Goal: Contribute content: Contribute content

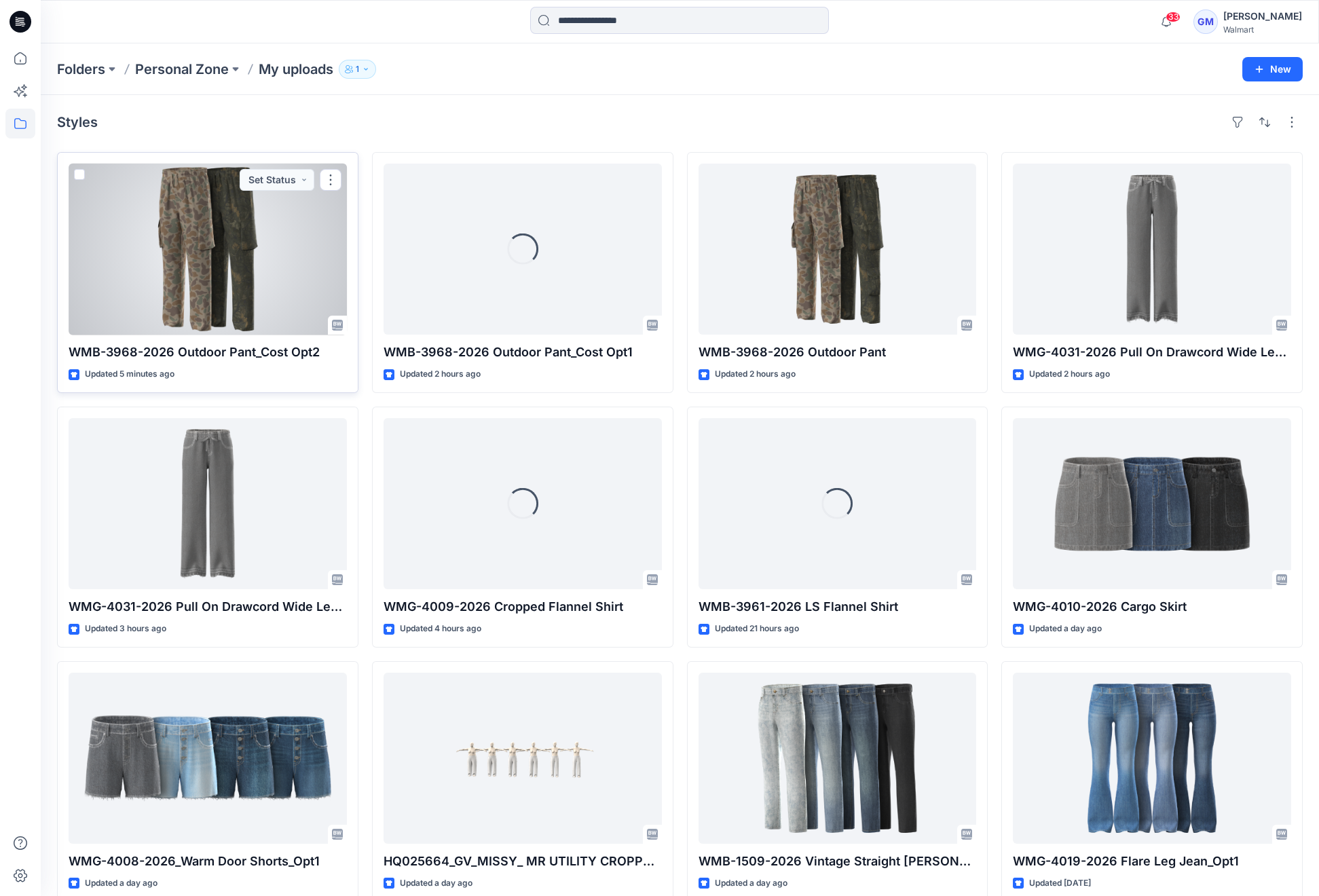
click at [154, 251] on div at bounding box center [208, 249] width 278 height 171
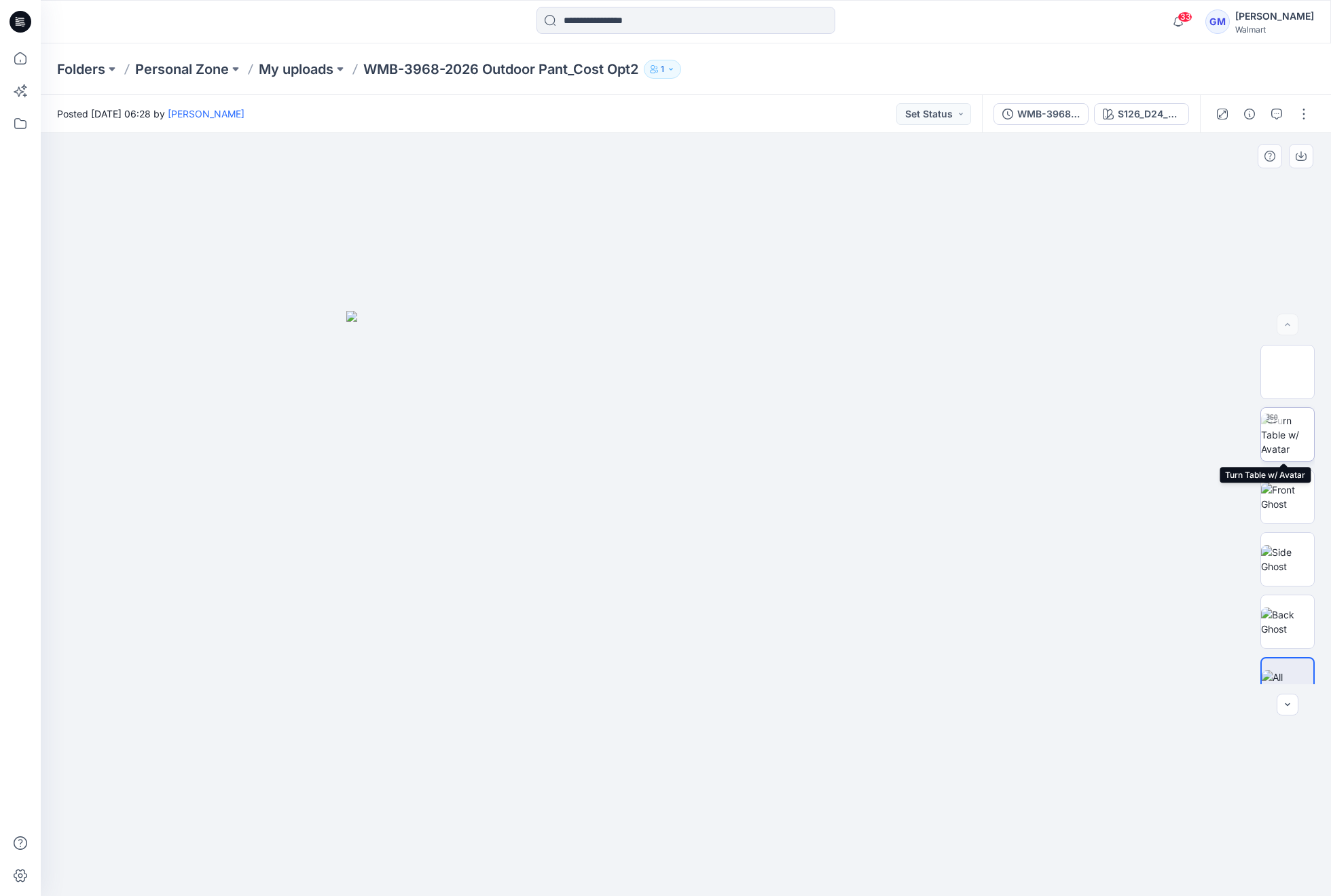
click at [1294, 437] on img at bounding box center [1286, 435] width 53 height 43
drag, startPoint x: 693, startPoint y: 881, endPoint x: 302, endPoint y: 847, distance: 392.5
click at [302, 847] on div at bounding box center [685, 514] width 1290 height 763
click at [32, 59] on icon at bounding box center [20, 58] width 30 height 30
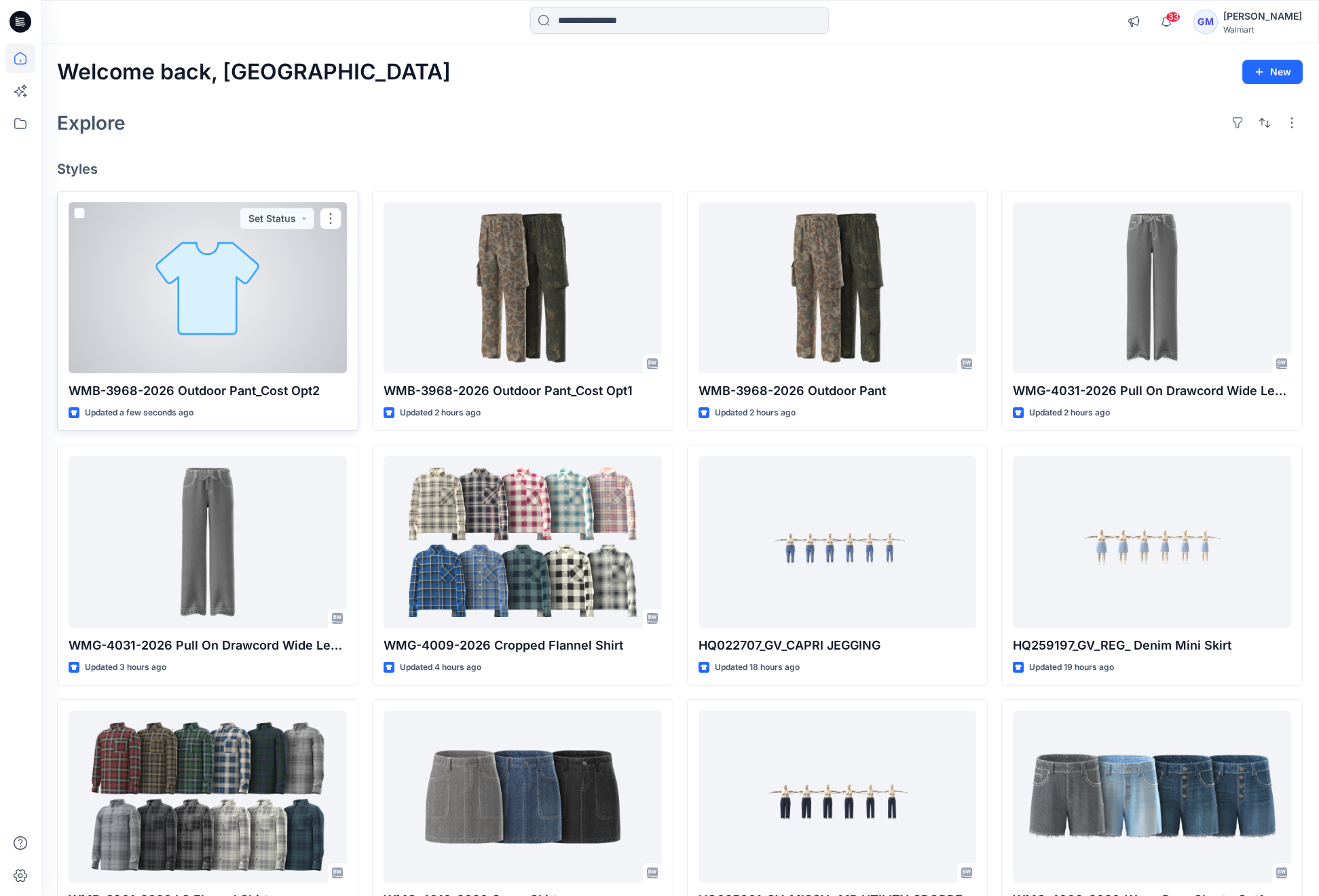
click at [221, 293] on div at bounding box center [208, 287] width 278 height 171
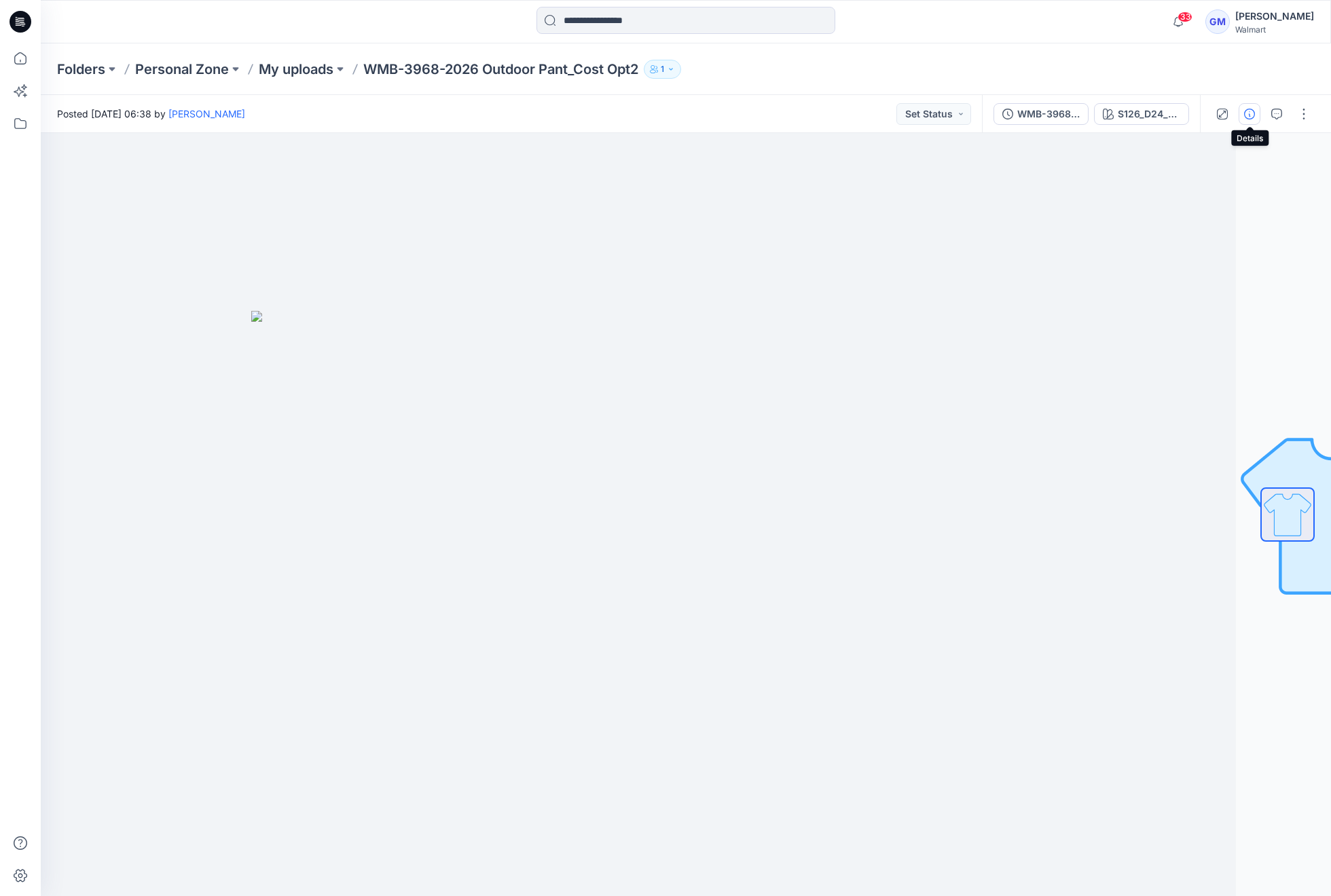
click at [1246, 115] on icon "button" at bounding box center [1248, 114] width 11 height 11
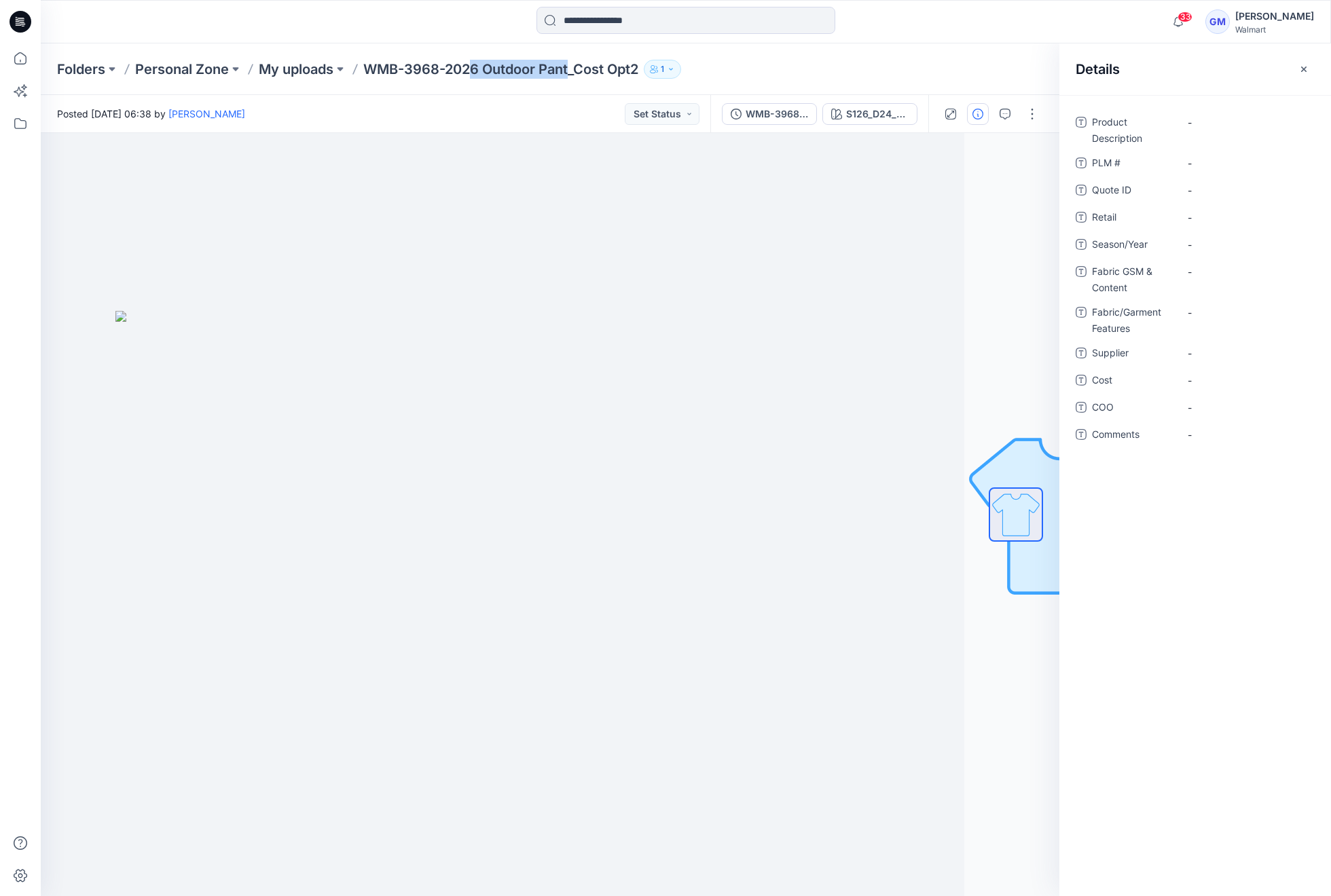
drag, startPoint x: 477, startPoint y: 66, endPoint x: 573, endPoint y: 65, distance: 96.0
click at [573, 65] on p "WMB-3968-2026 Outdoor Pant_Cost Opt2" at bounding box center [500, 69] width 275 height 19
click at [532, 62] on p "WMB-3968-2026 Outdoor Pant_Cost Opt2" at bounding box center [500, 69] width 275 height 19
drag, startPoint x: 488, startPoint y: 62, endPoint x: 646, endPoint y: 69, distance: 158.2
click at [646, 69] on div "Folders Personal Zone My uploads WMB-3968-2026 Outdoor Pant_Cost Opt2 1" at bounding box center [633, 69] width 1152 height 19
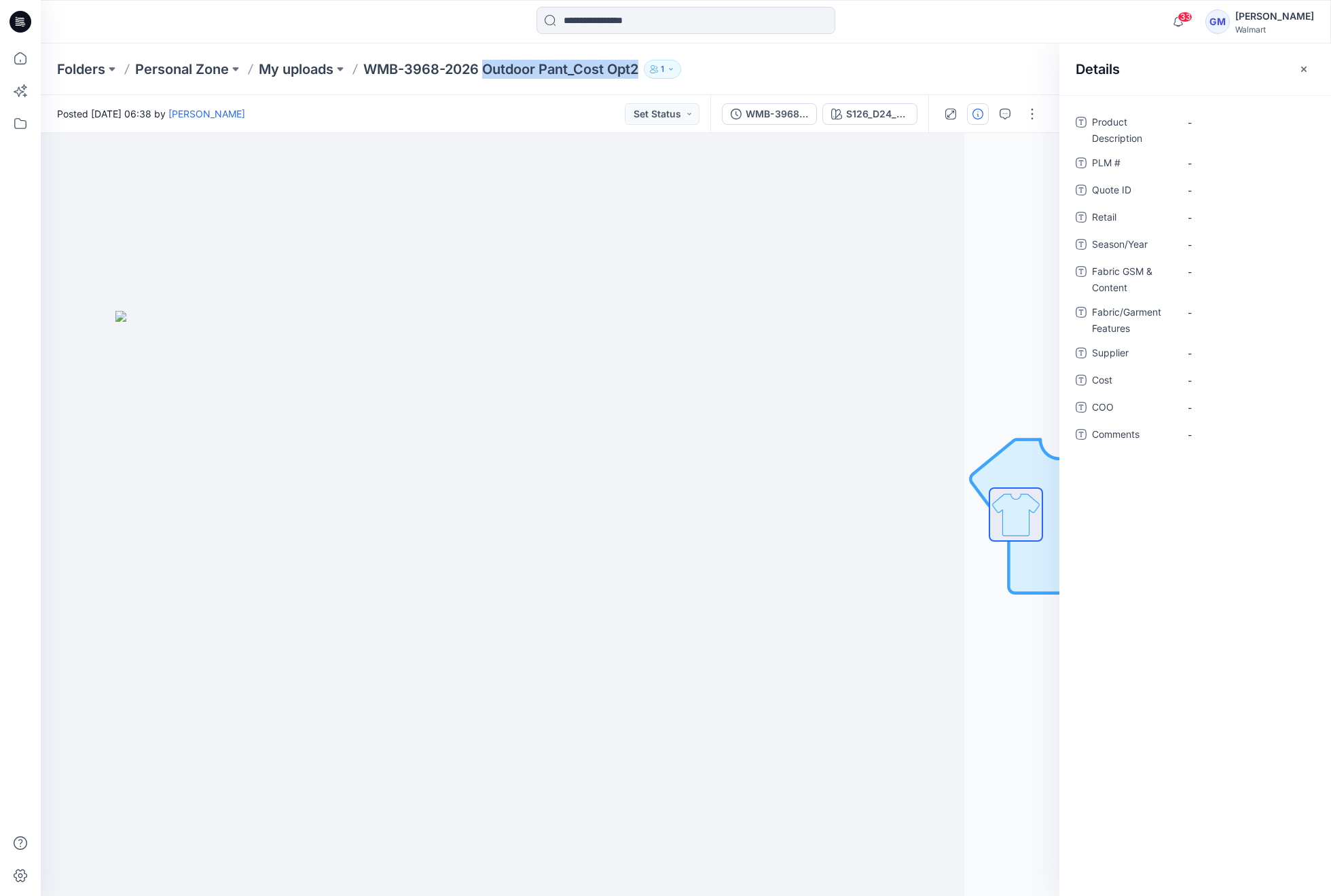
copy p "Outdoor Pant_Cost Opt2"
click at [1209, 128] on Description "-" at bounding box center [1247, 122] width 118 height 15
type textarea "**********"
click at [1218, 234] on div "-" at bounding box center [1246, 244] width 135 height 22
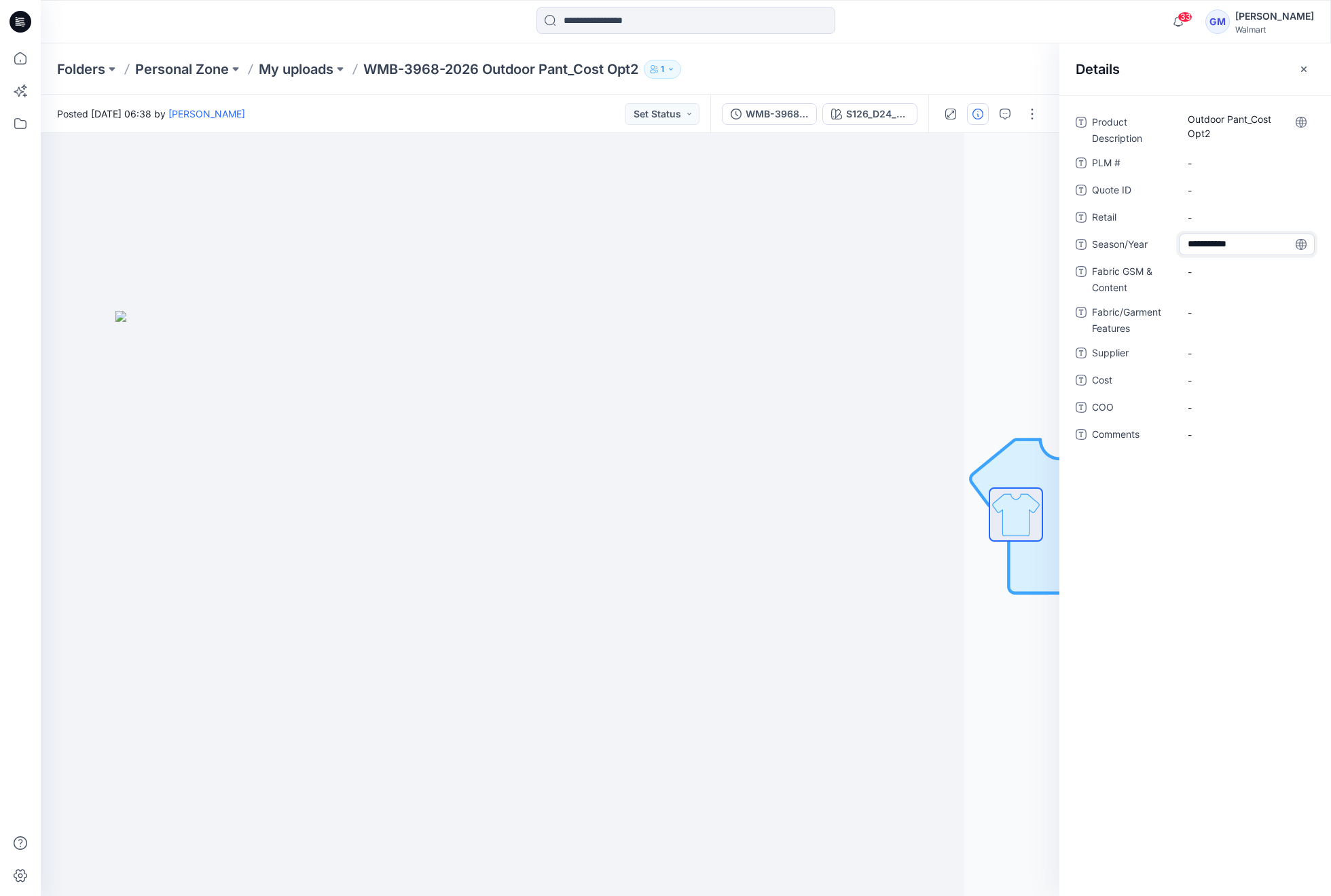
type textarea "**********"
click at [1237, 348] on span "-" at bounding box center [1247, 354] width 118 height 15
type textarea "****"
click at [1231, 402] on span "-" at bounding box center [1247, 408] width 118 height 15
type textarea "**"
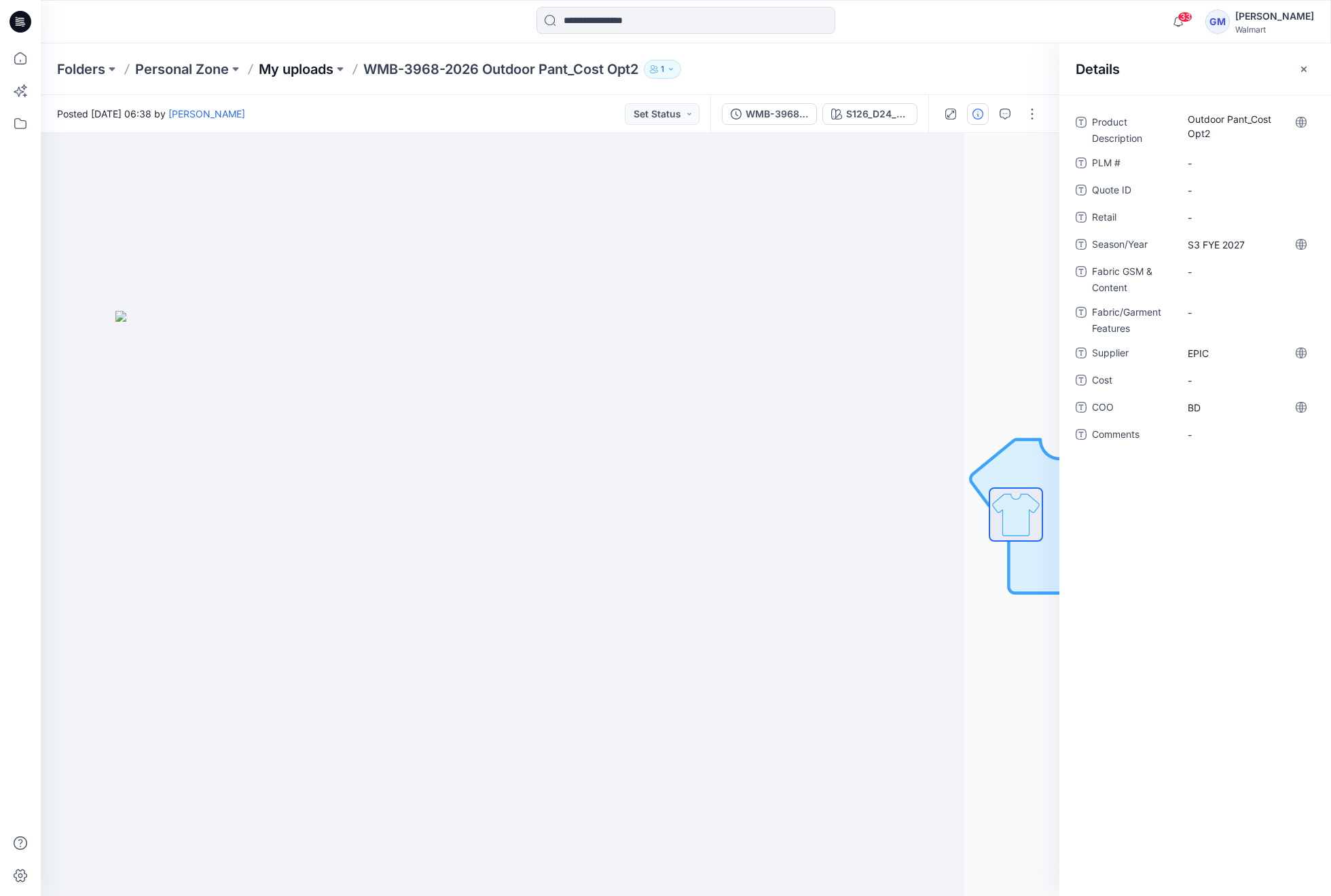
click at [285, 72] on p "My uploads" at bounding box center [296, 69] width 75 height 19
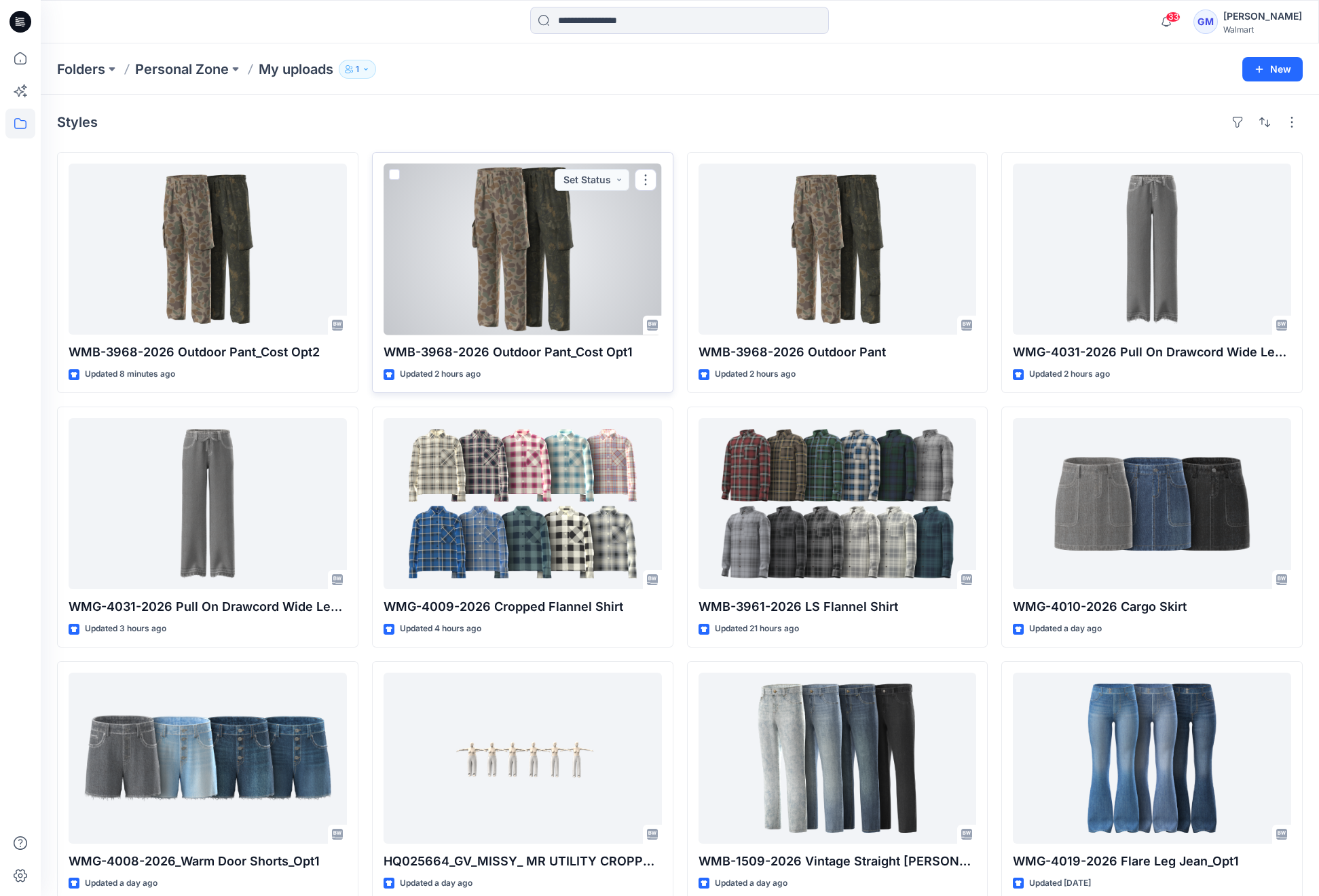
click at [526, 246] on div at bounding box center [522, 249] width 278 height 171
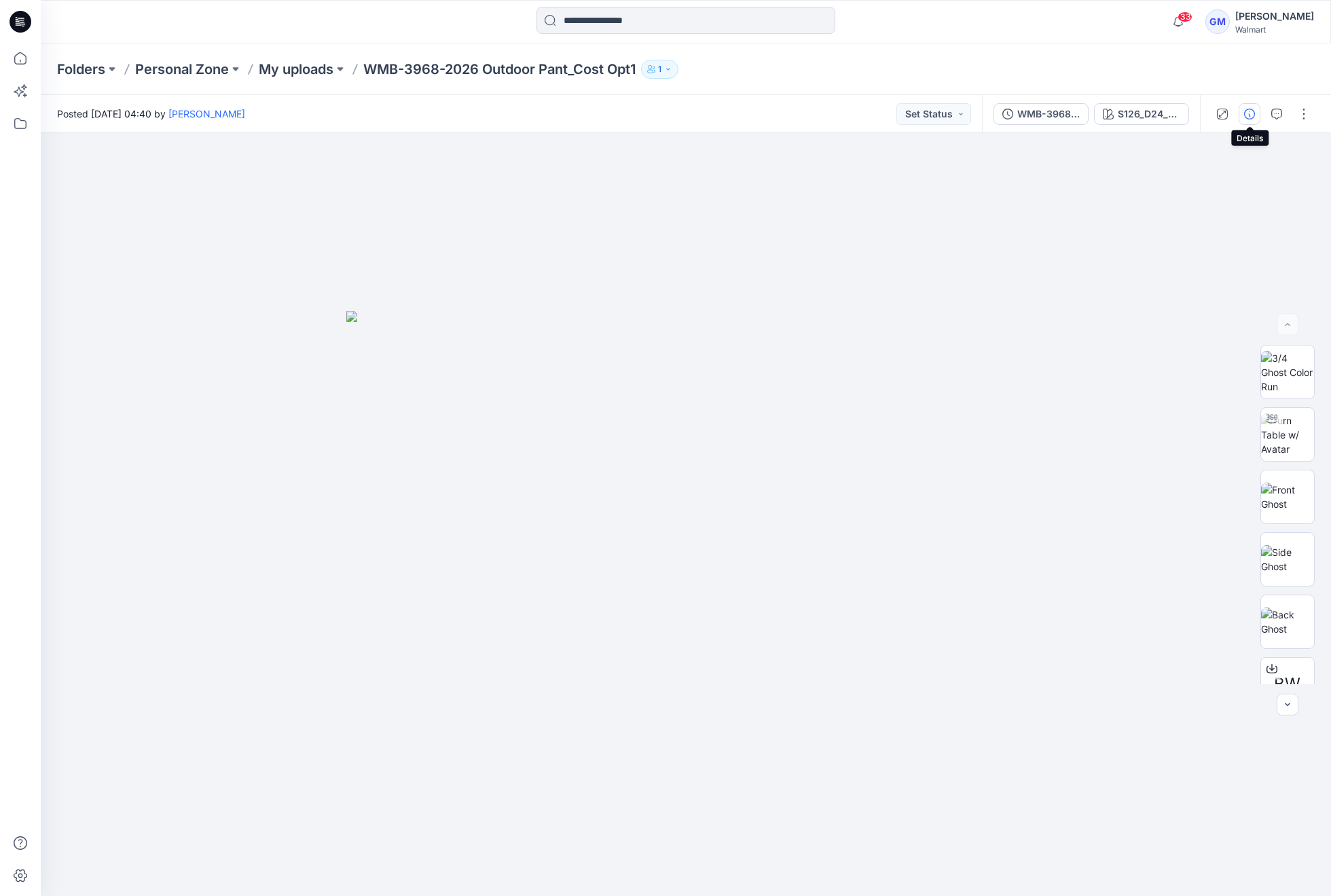
click at [1256, 114] on button "button" at bounding box center [1249, 114] width 22 height 22
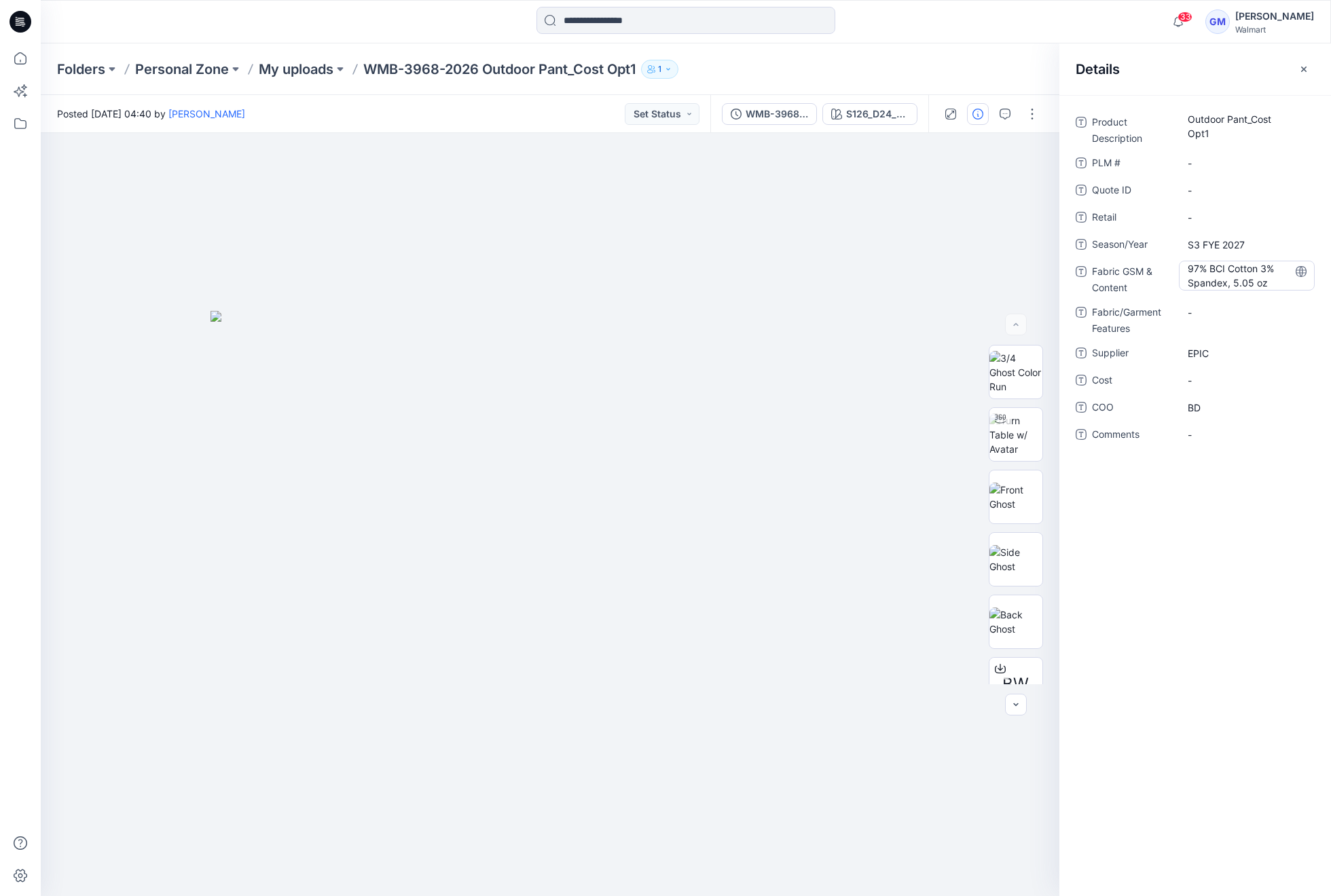
click at [1193, 261] on Content "97% BCI Cotton 3% Spandex, 5.05 oz" at bounding box center [1247, 275] width 118 height 28
drag, startPoint x: 1186, startPoint y: 264, endPoint x: 1356, endPoint y: 307, distance: 175.4
click at [1330, 307] on html "33 Notifications Your style WMB-3968-2026 Outdoor Pant_Cost Opt2 is ready 2 min…" at bounding box center [665, 448] width 1331 height 896
click at [532, 107] on div "Posted Friday, September 12, 2025 04:40 by Gayan Mahawithanalage Set Status" at bounding box center [375, 114] width 669 height 37
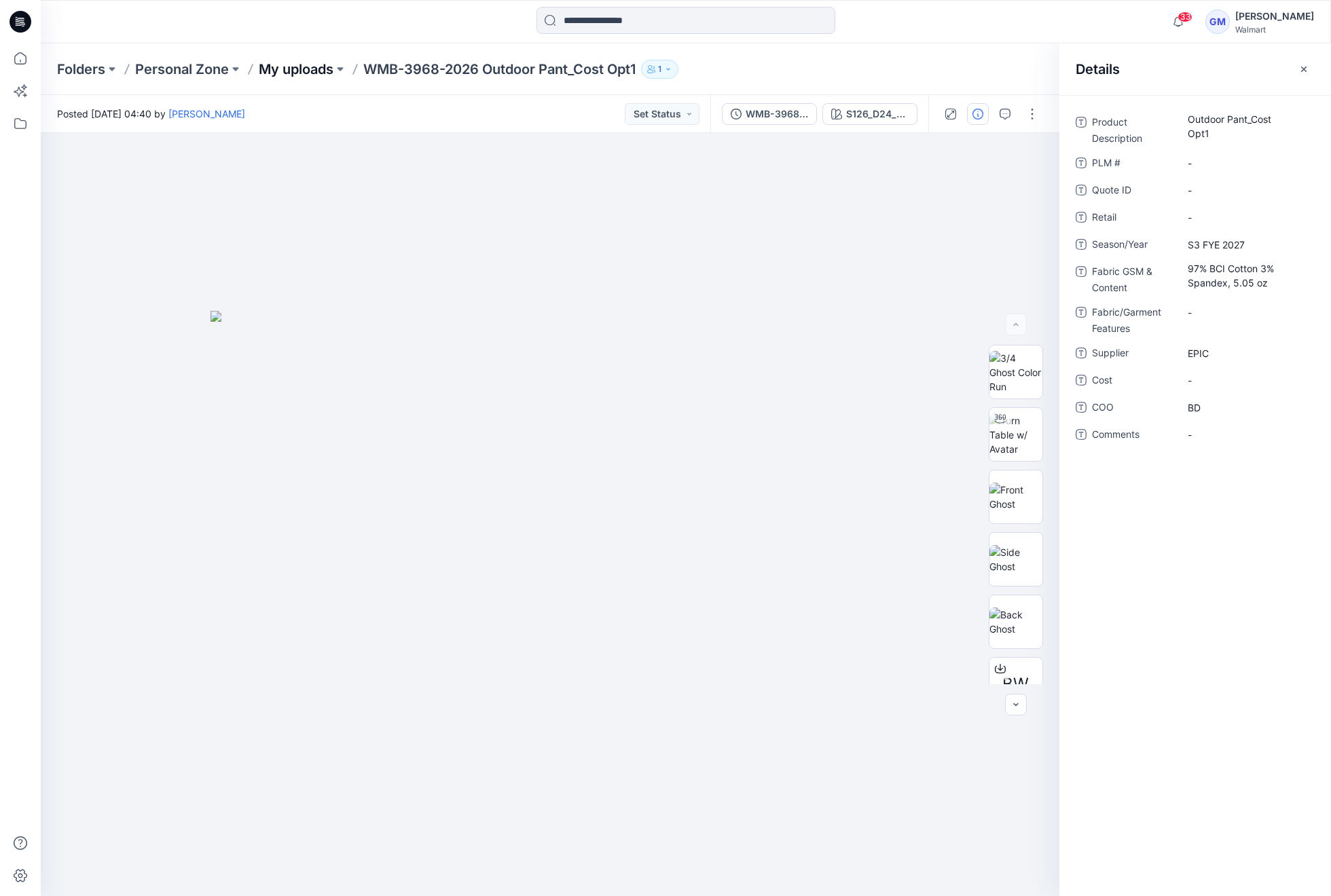
click at [325, 64] on p "My uploads" at bounding box center [296, 69] width 75 height 19
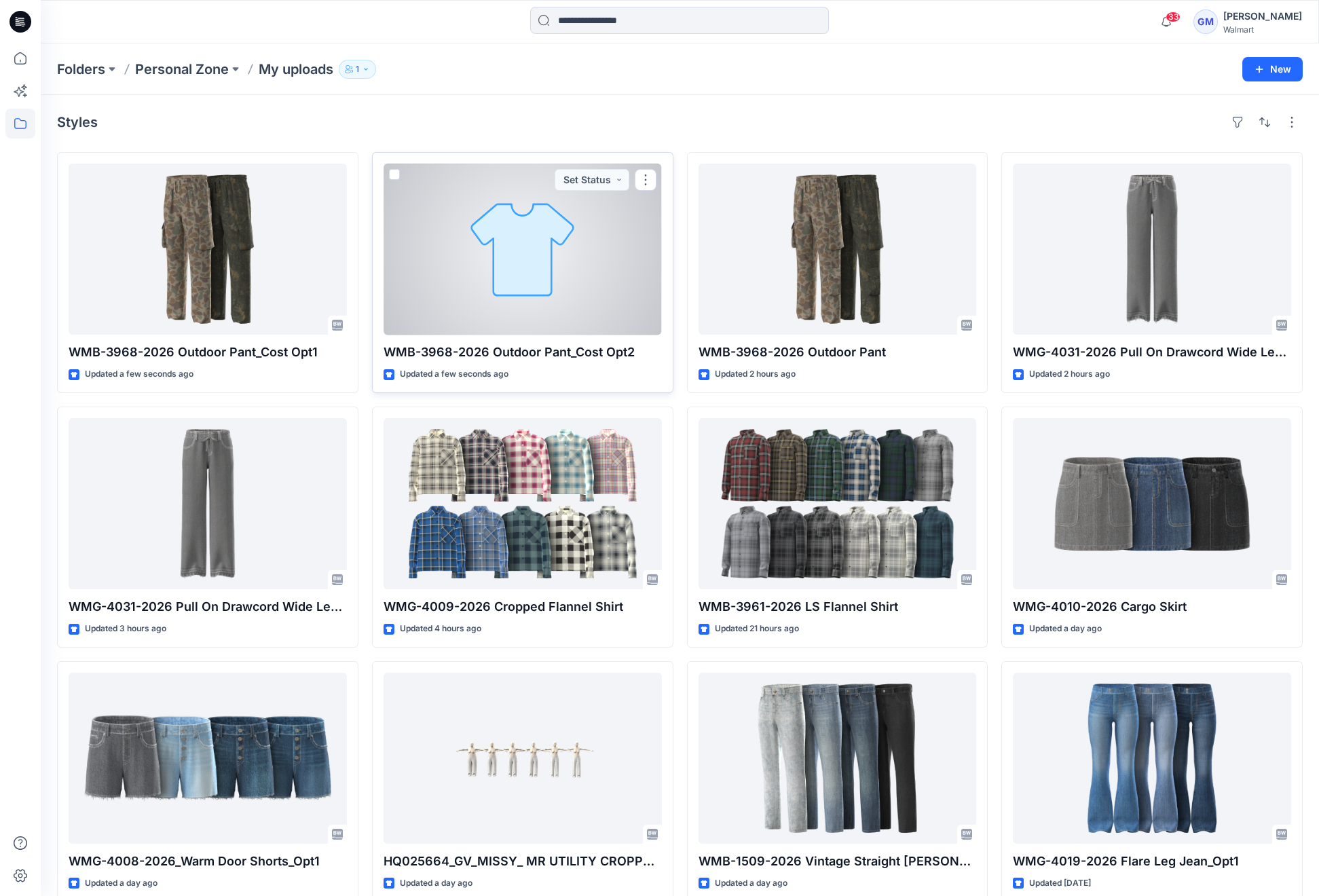
click at [604, 268] on div at bounding box center [522, 249] width 278 height 171
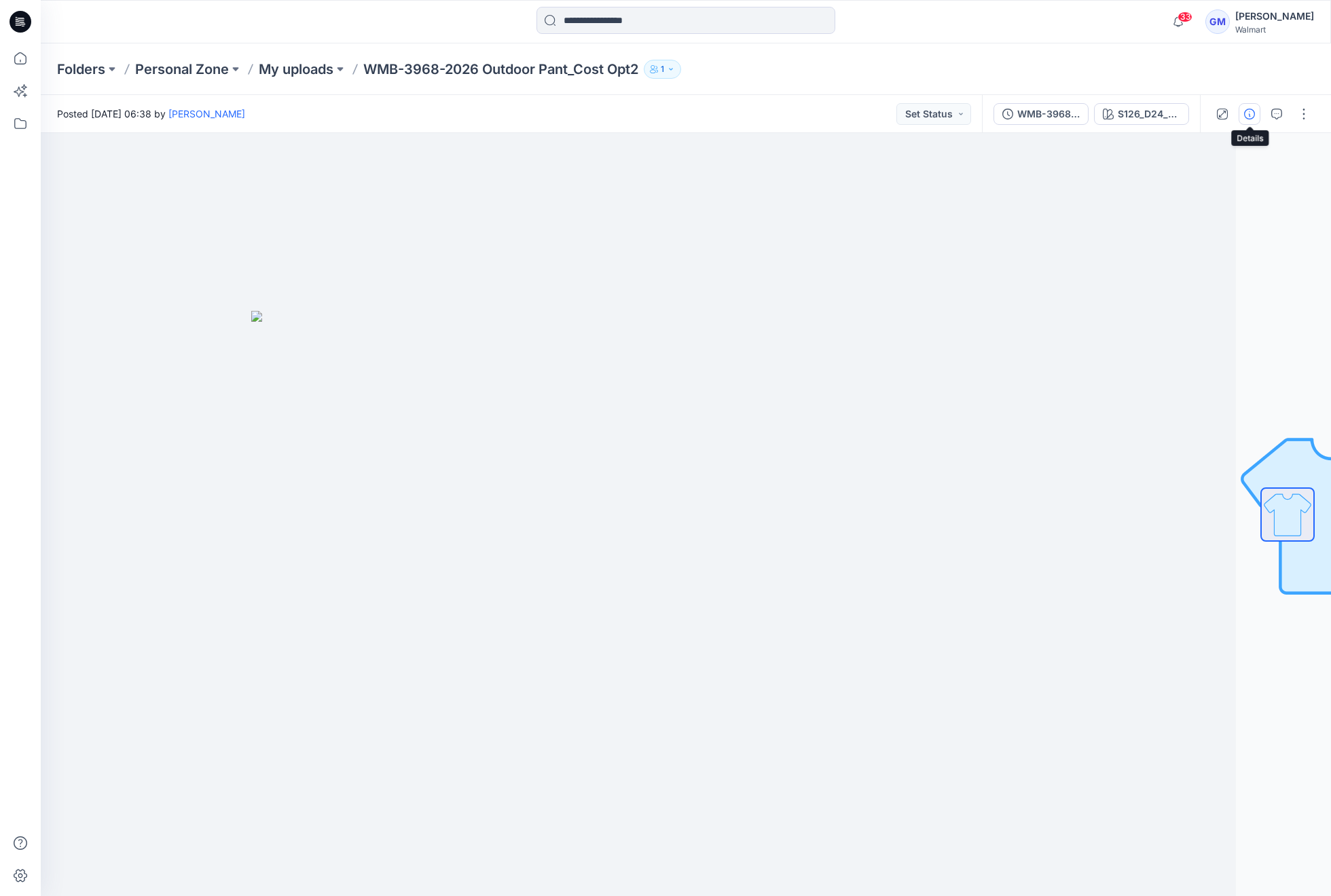
click at [1249, 118] on icon "button" at bounding box center [1248, 114] width 11 height 11
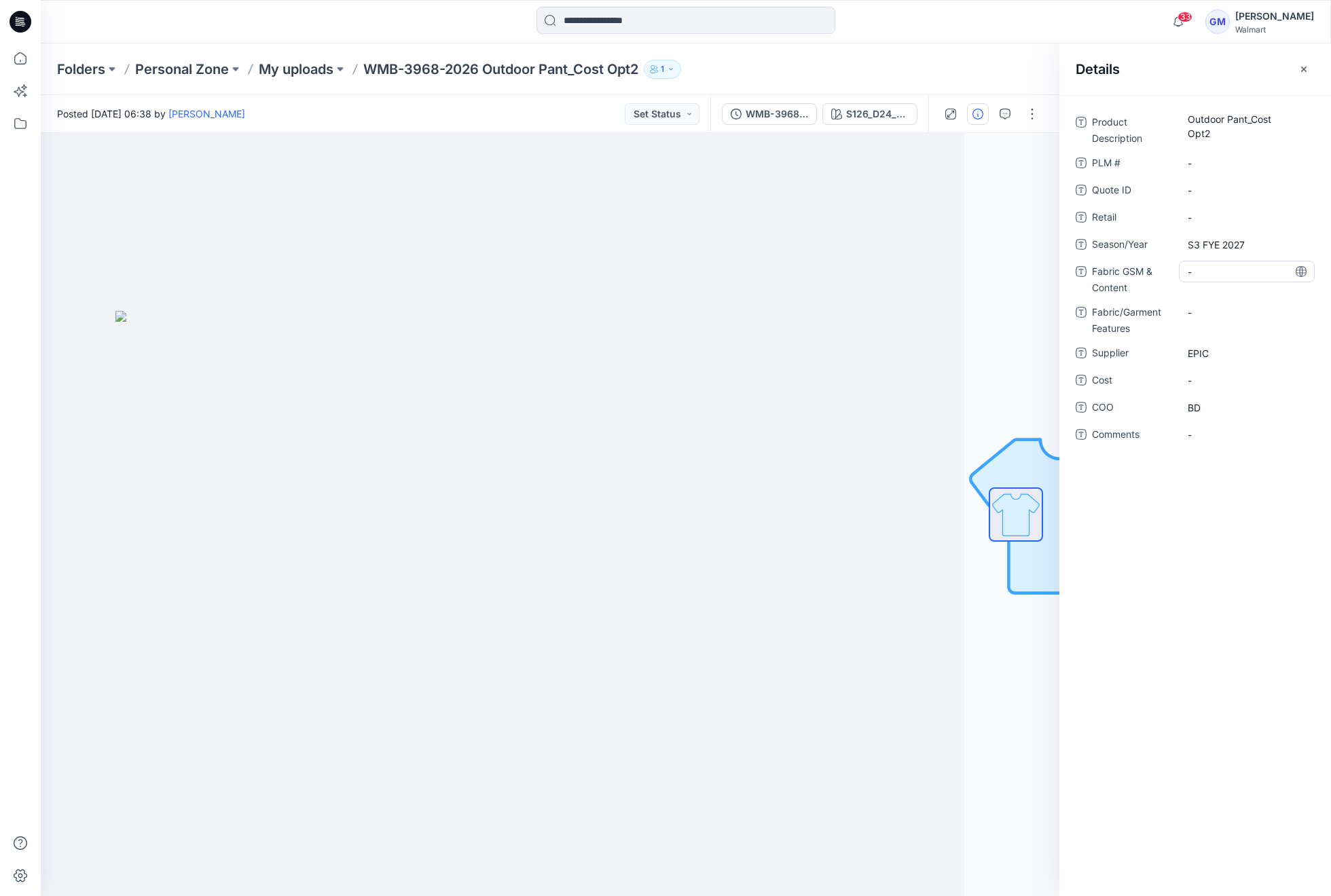
click at [1223, 261] on div "-" at bounding box center [1246, 271] width 135 height 22
type textarea "**********"
click at [938, 62] on div "Folders Personal Zone My uploads WMB-3968-2026 Outdoor Pant_Cost Opt2 1" at bounding box center [633, 69] width 1152 height 19
click at [794, 114] on div "WMB-3968-2026 Outdoor Pant_Cost Opt2_Full Colorway" at bounding box center [776, 114] width 62 height 15
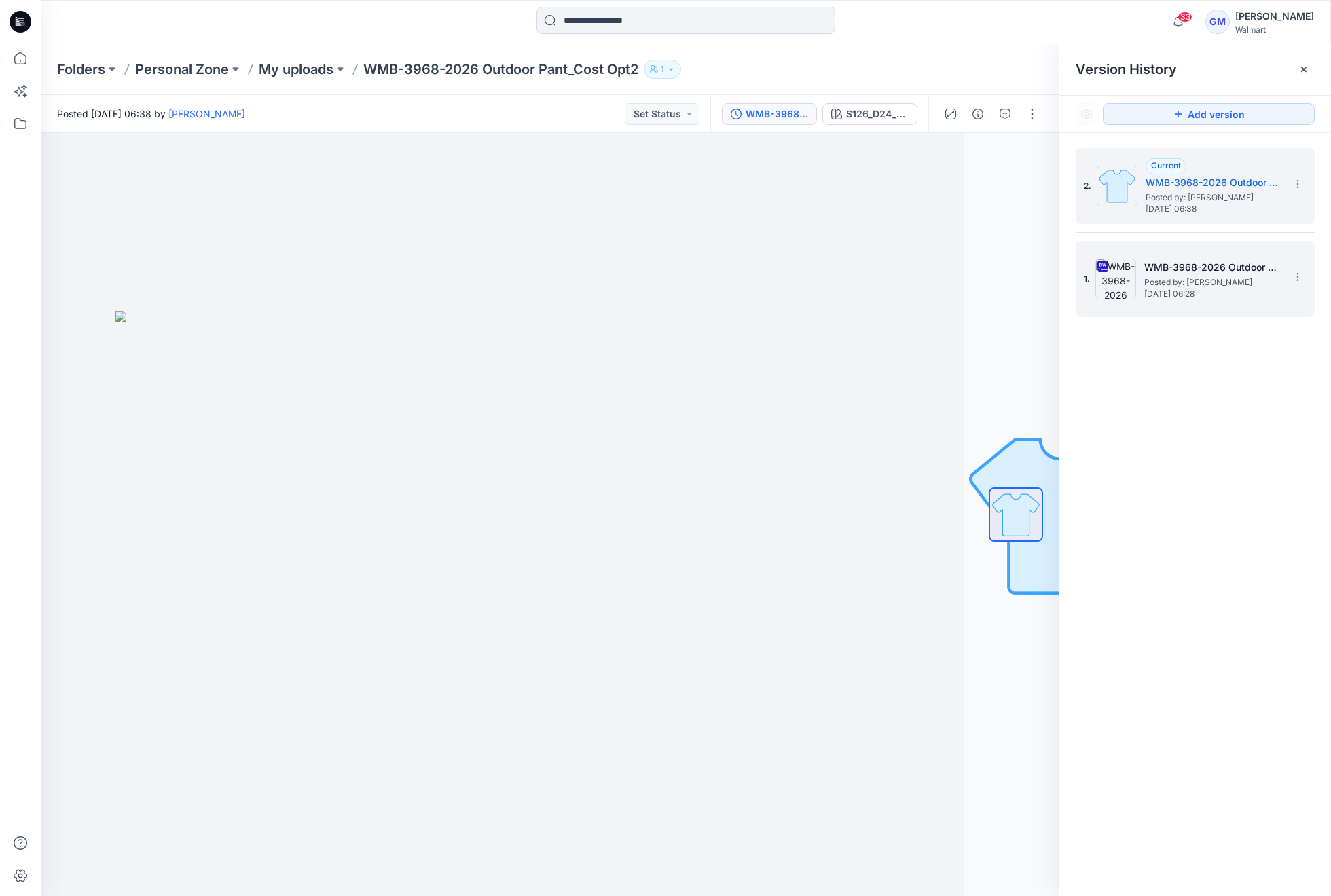
click at [1167, 277] on span "Posted by: Gayan Mahawithanalage" at bounding box center [1211, 282] width 135 height 14
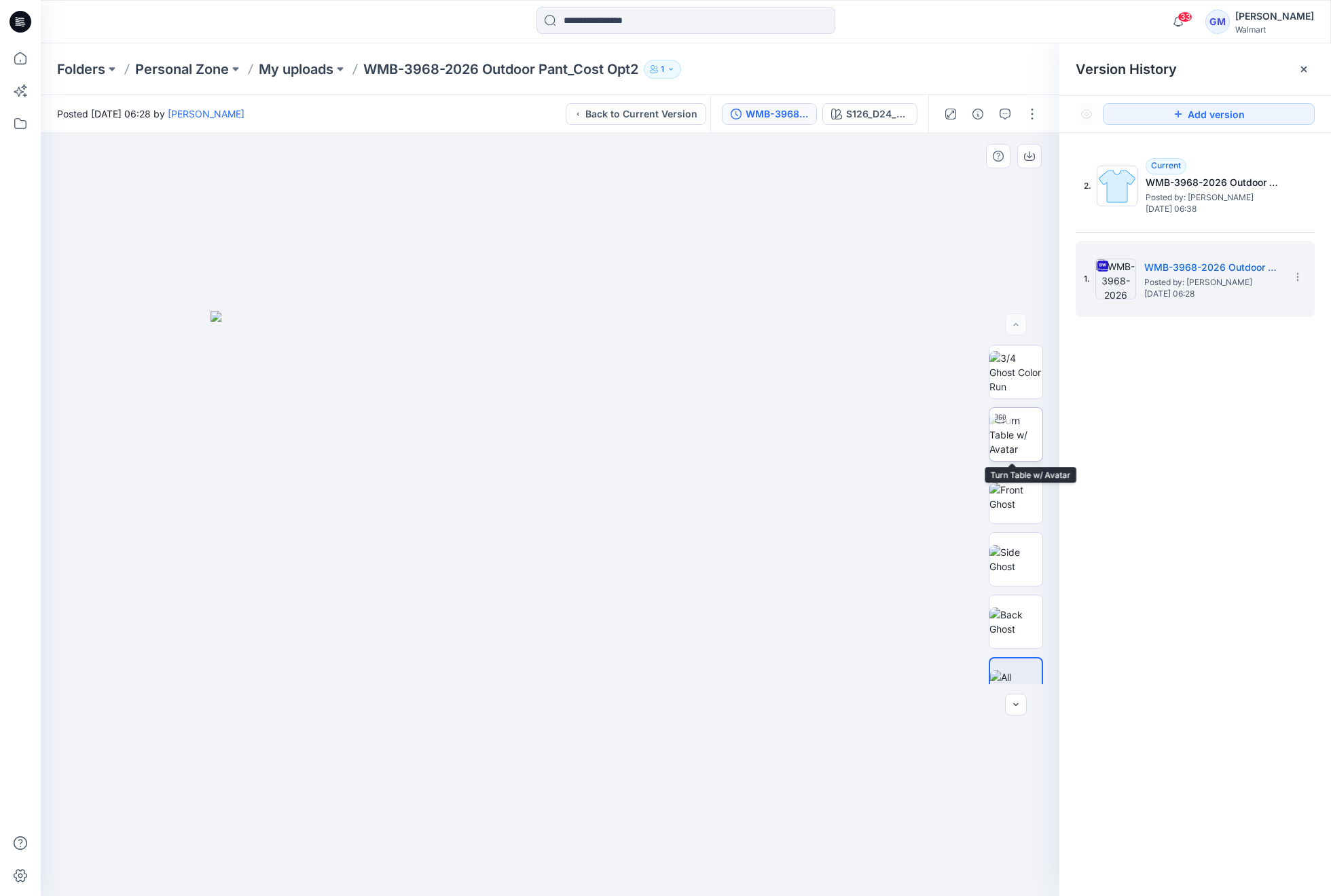
click at [1007, 442] on img at bounding box center [1015, 435] width 53 height 43
click at [853, 500] on div at bounding box center [550, 514] width 1019 height 763
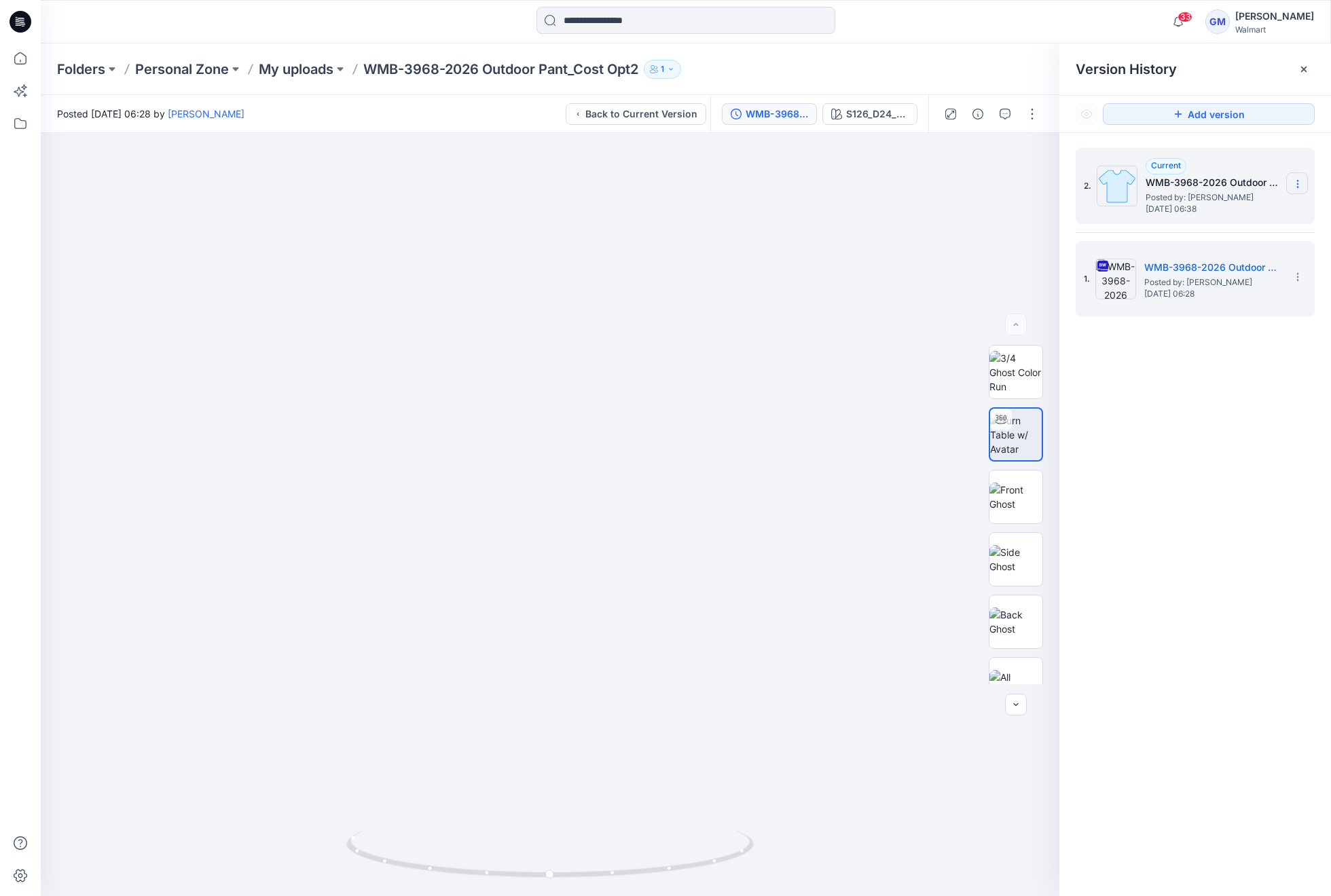
click at [1295, 183] on icon at bounding box center [1297, 183] width 11 height 11
click at [1229, 234] on span "Rename Version" at bounding box center [1207, 238] width 71 height 16
click at [1247, 181] on input "**********" at bounding box center [1230, 182] width 149 height 22
click at [1264, 186] on input "**********" at bounding box center [1230, 182] width 149 height 22
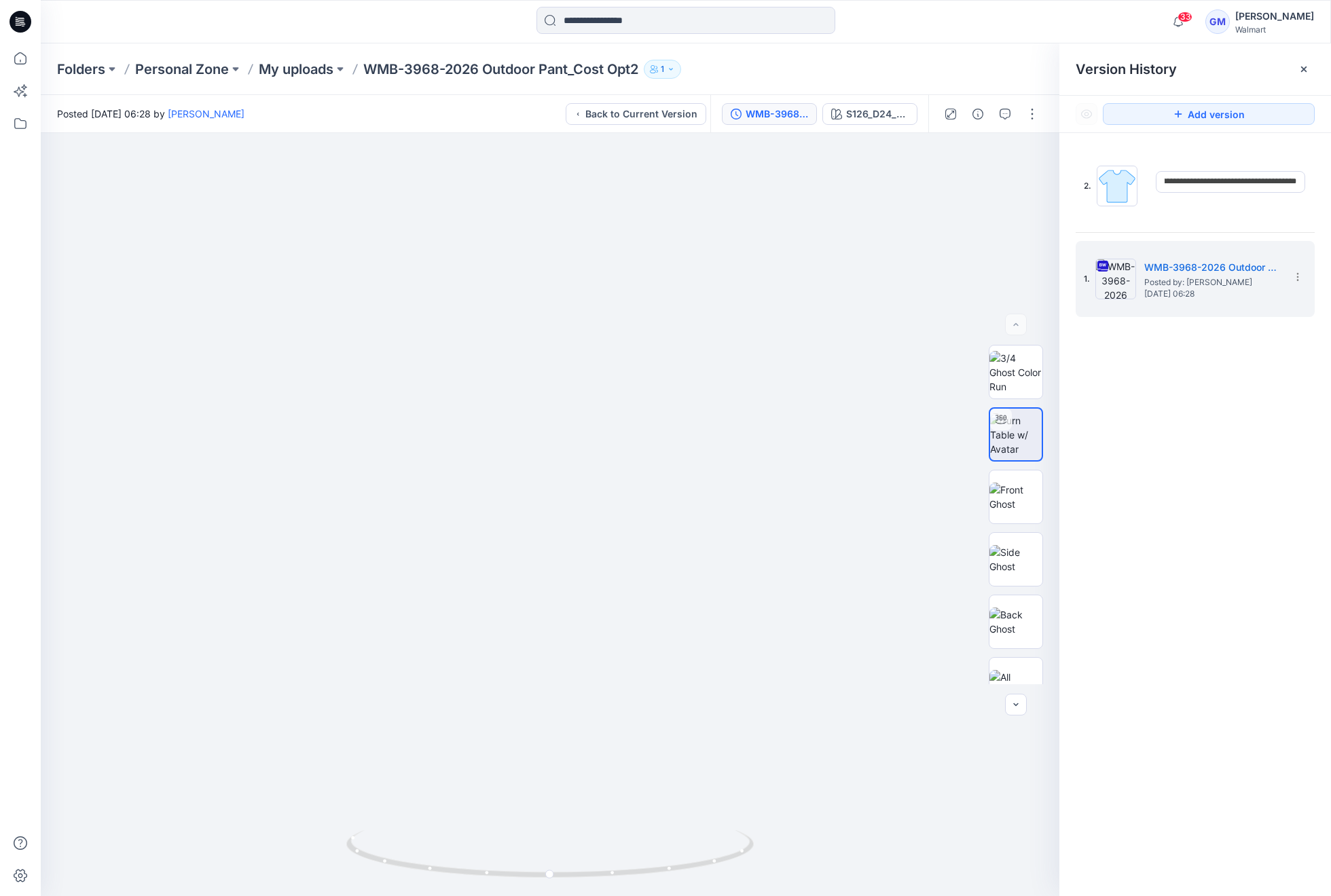
drag, startPoint x: 1243, startPoint y: 181, endPoint x: 1471, endPoint y: 192, distance: 228.3
click at [1330, 192] on html "33 Notifications Your style WMB-3968-2026 Outdoor Pant_Cost Opt2 is ready 2 min…" at bounding box center [665, 448] width 1331 height 896
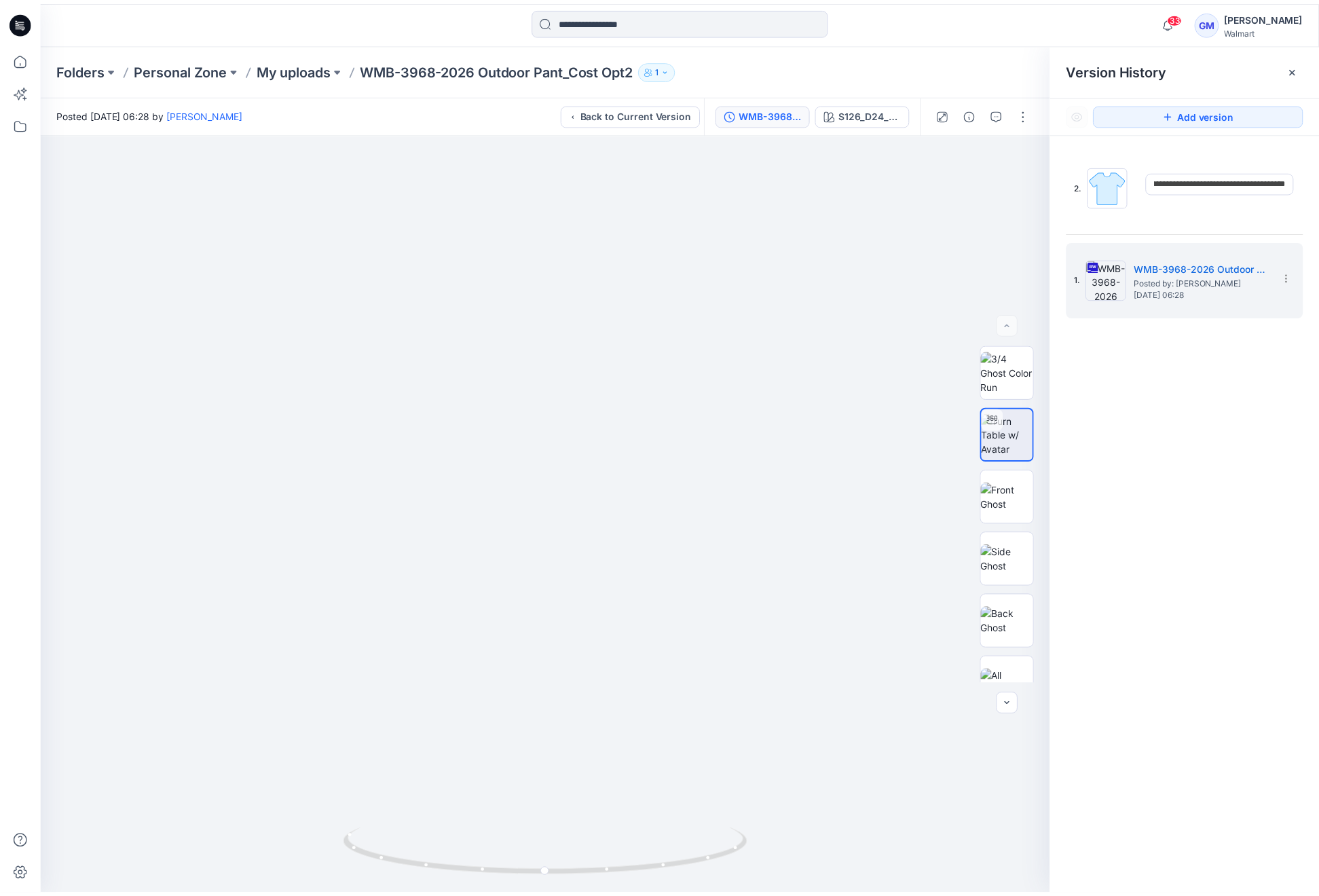
scroll to position [0, 75]
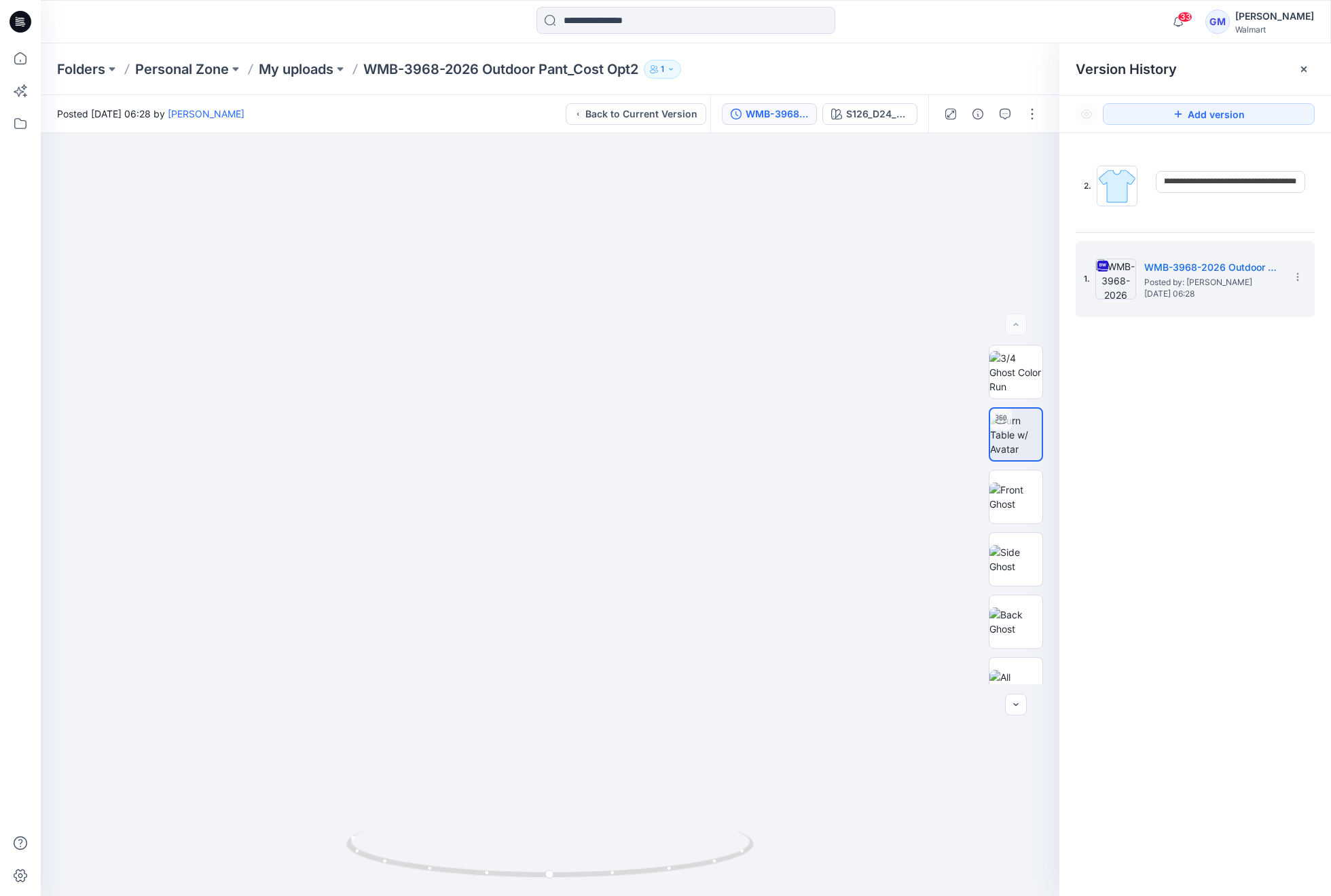
type input "**********"
click at [879, 73] on div "Folders Personal Zone My uploads WMB-3968-2026 Outdoor Pant_Cost Opt2 1" at bounding box center [633, 69] width 1152 height 19
drag, startPoint x: 552, startPoint y: 877, endPoint x: 203, endPoint y: 865, distance: 349.2
click at [203, 865] on div at bounding box center [550, 514] width 1019 height 763
click at [17, 48] on icon at bounding box center [20, 58] width 30 height 30
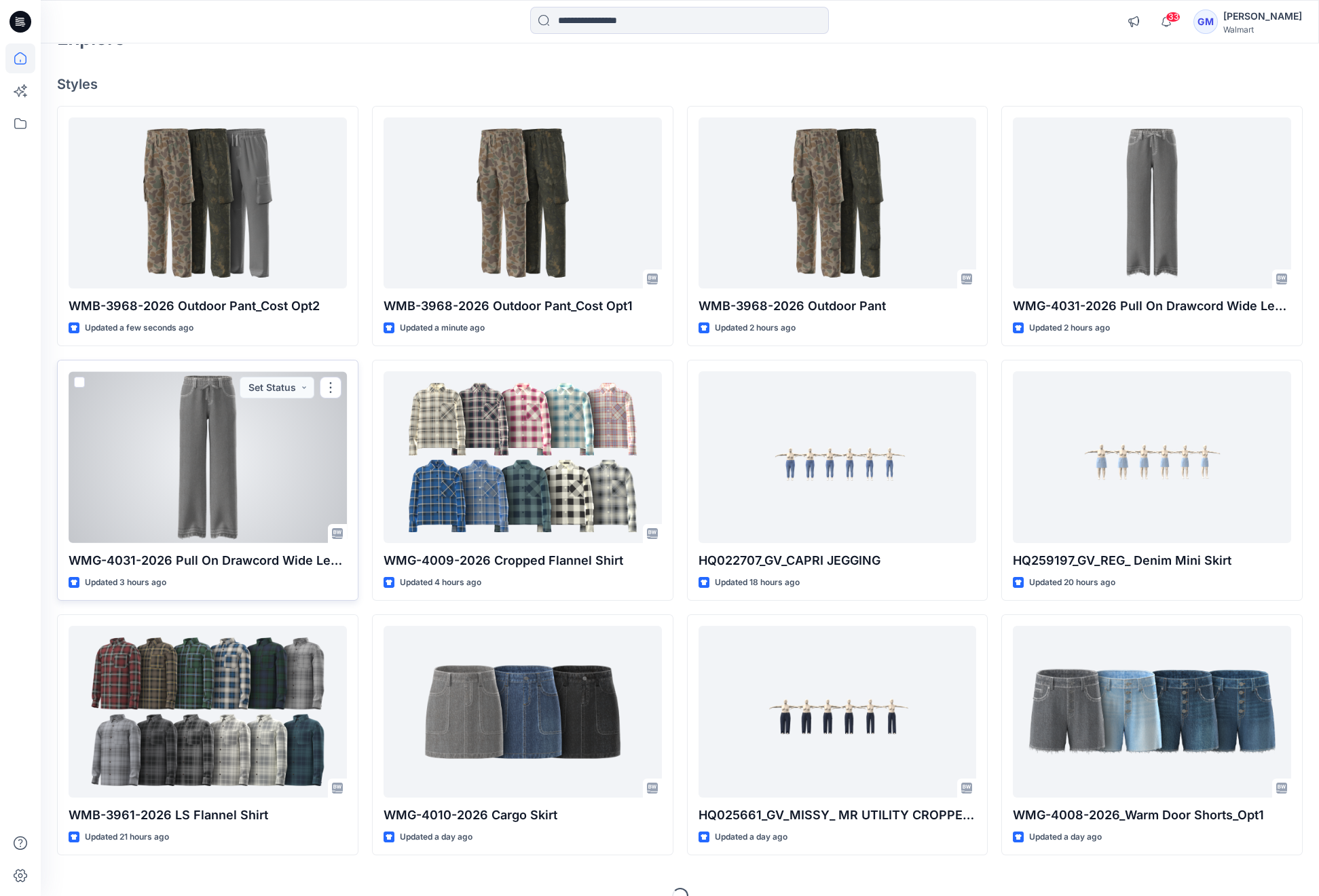
scroll to position [109, 0]
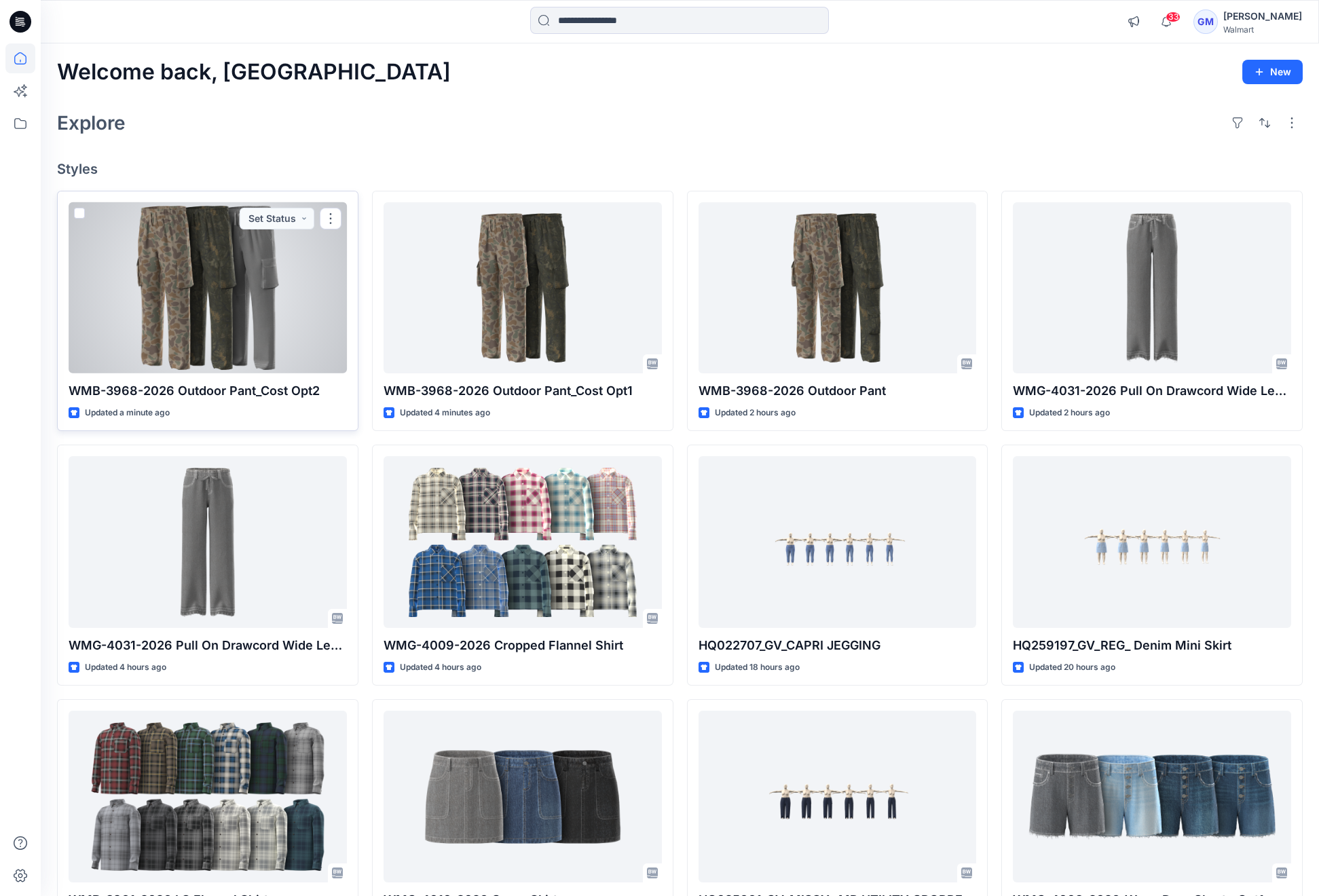
click at [256, 256] on div at bounding box center [208, 287] width 278 height 171
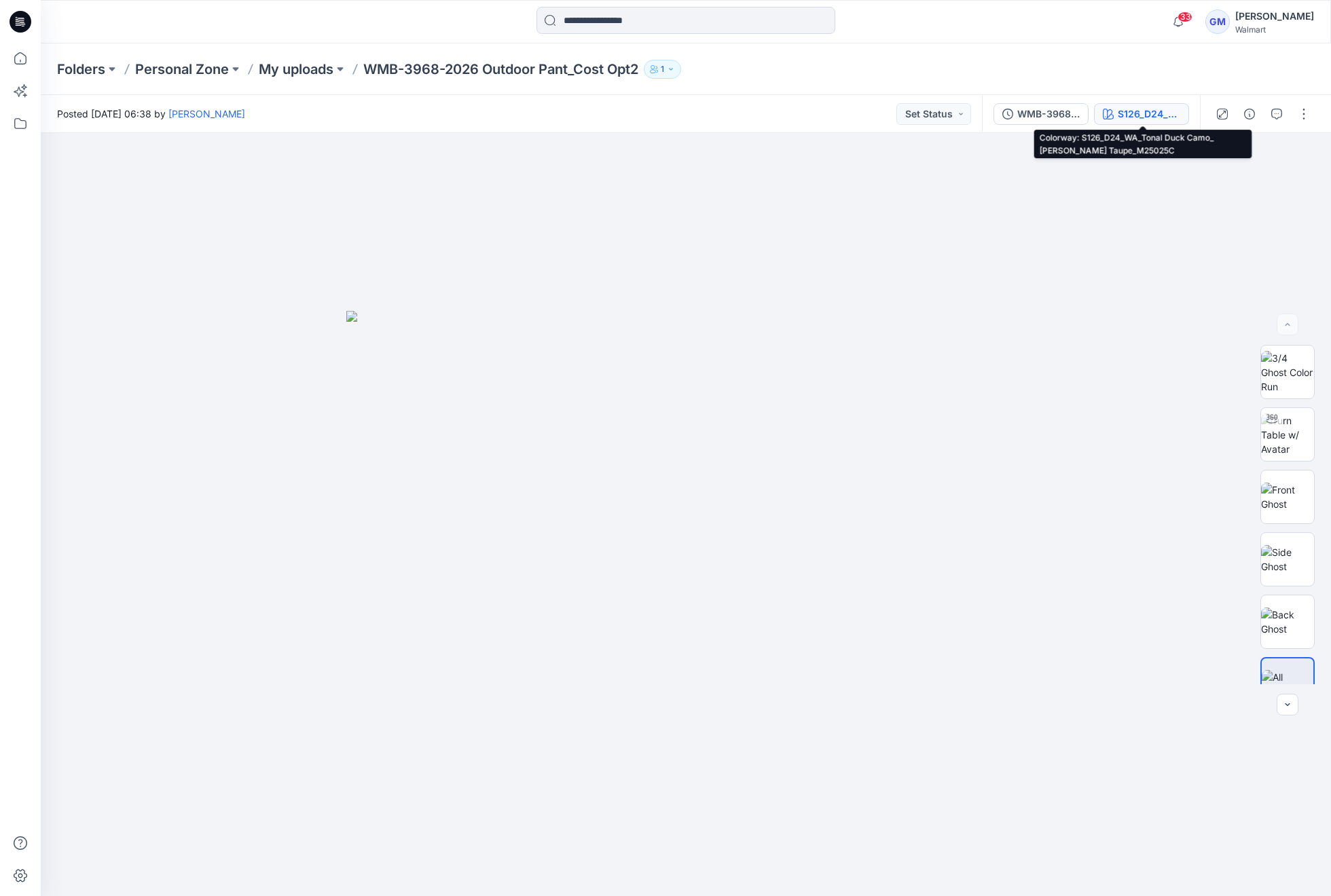
click at [1141, 109] on div "S126_D24_WA_Tonal Duck Camo_ [PERSON_NAME] Taupe_M25025C" at bounding box center [1149, 114] width 62 height 15
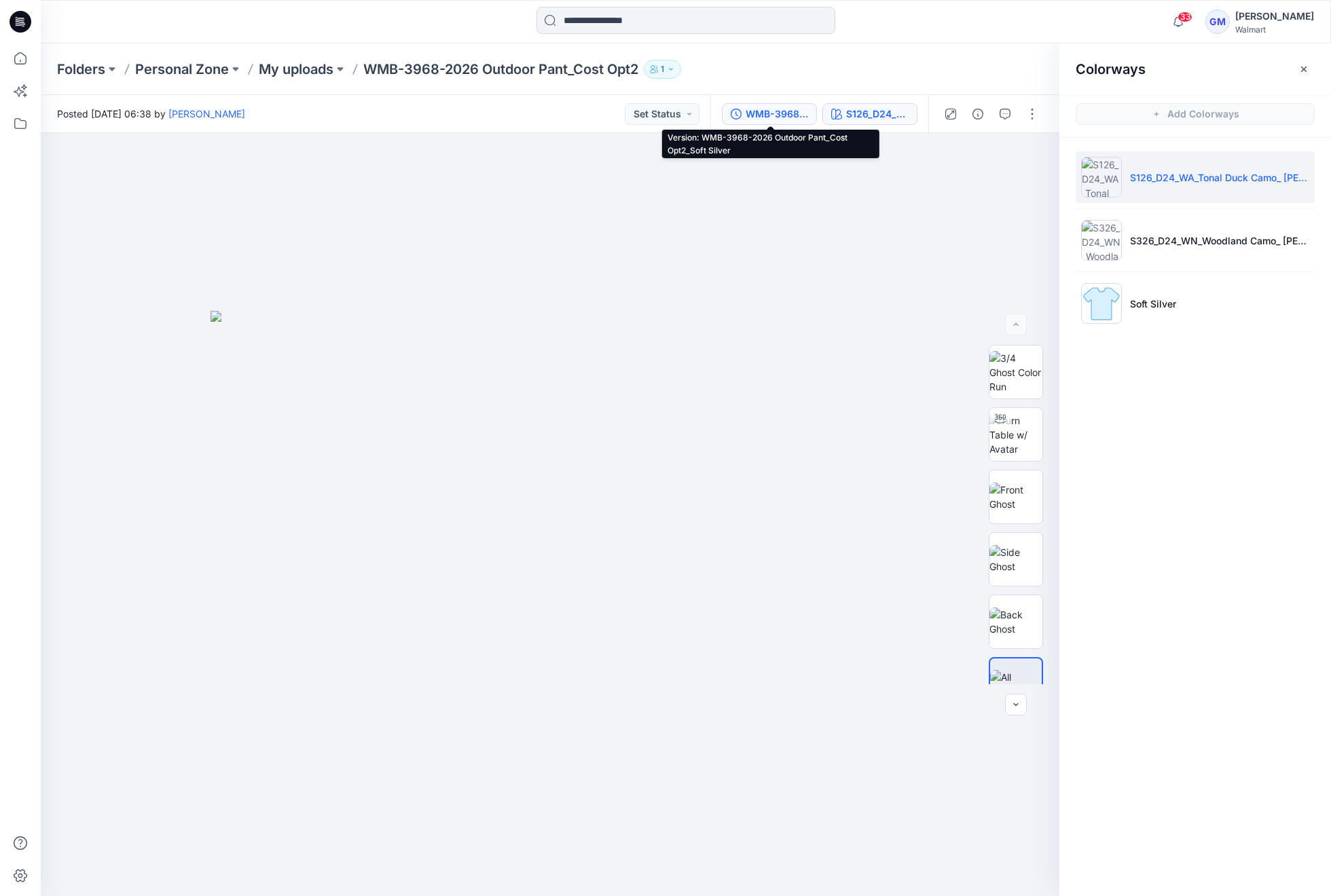
click at [771, 114] on div "WMB-3968-2026 Outdoor Pant_Cost Opt2_Soft Silver" at bounding box center [776, 114] width 62 height 15
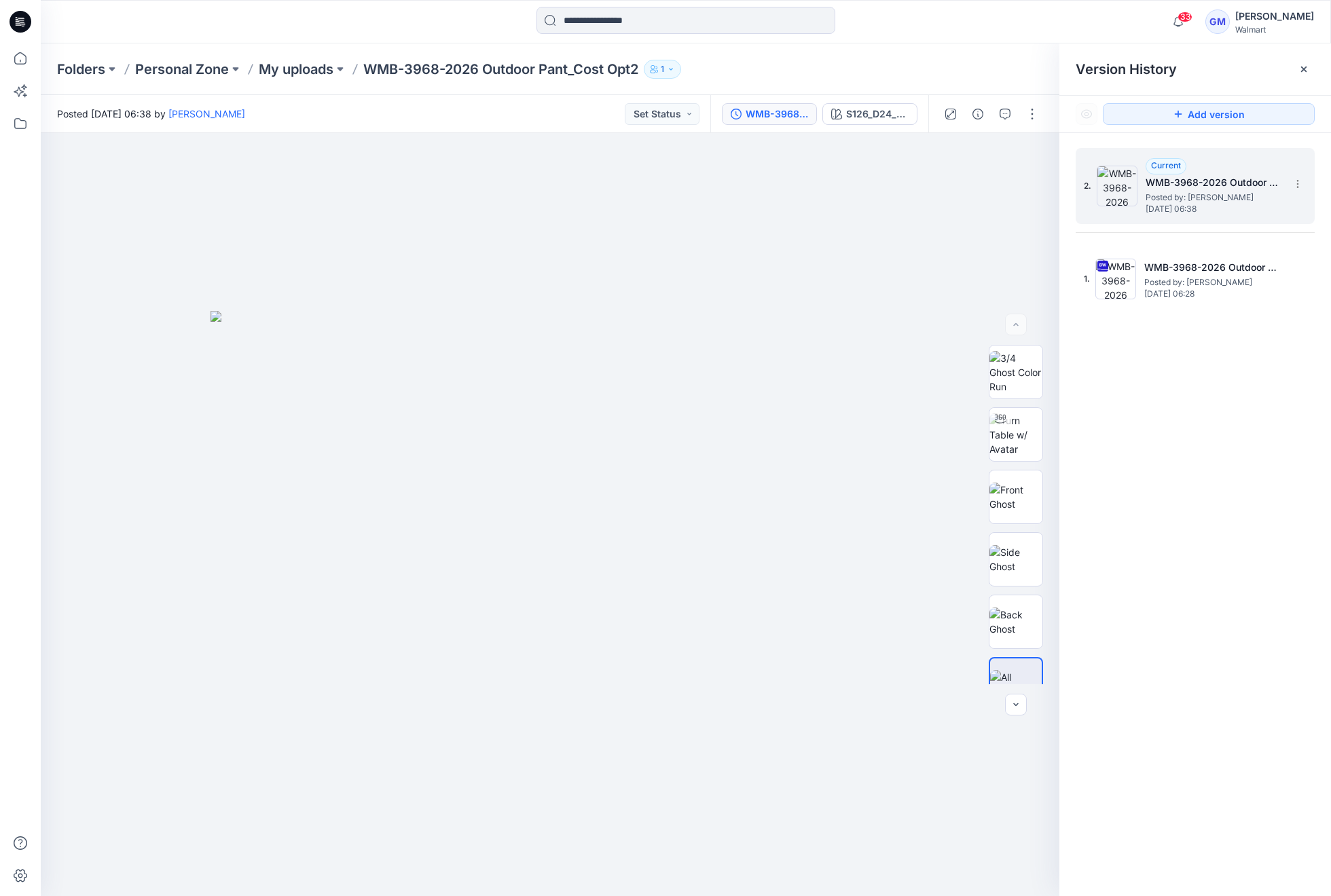
click at [1187, 196] on span "Posted by: Gayan Mahawithanalage" at bounding box center [1213, 197] width 135 height 14
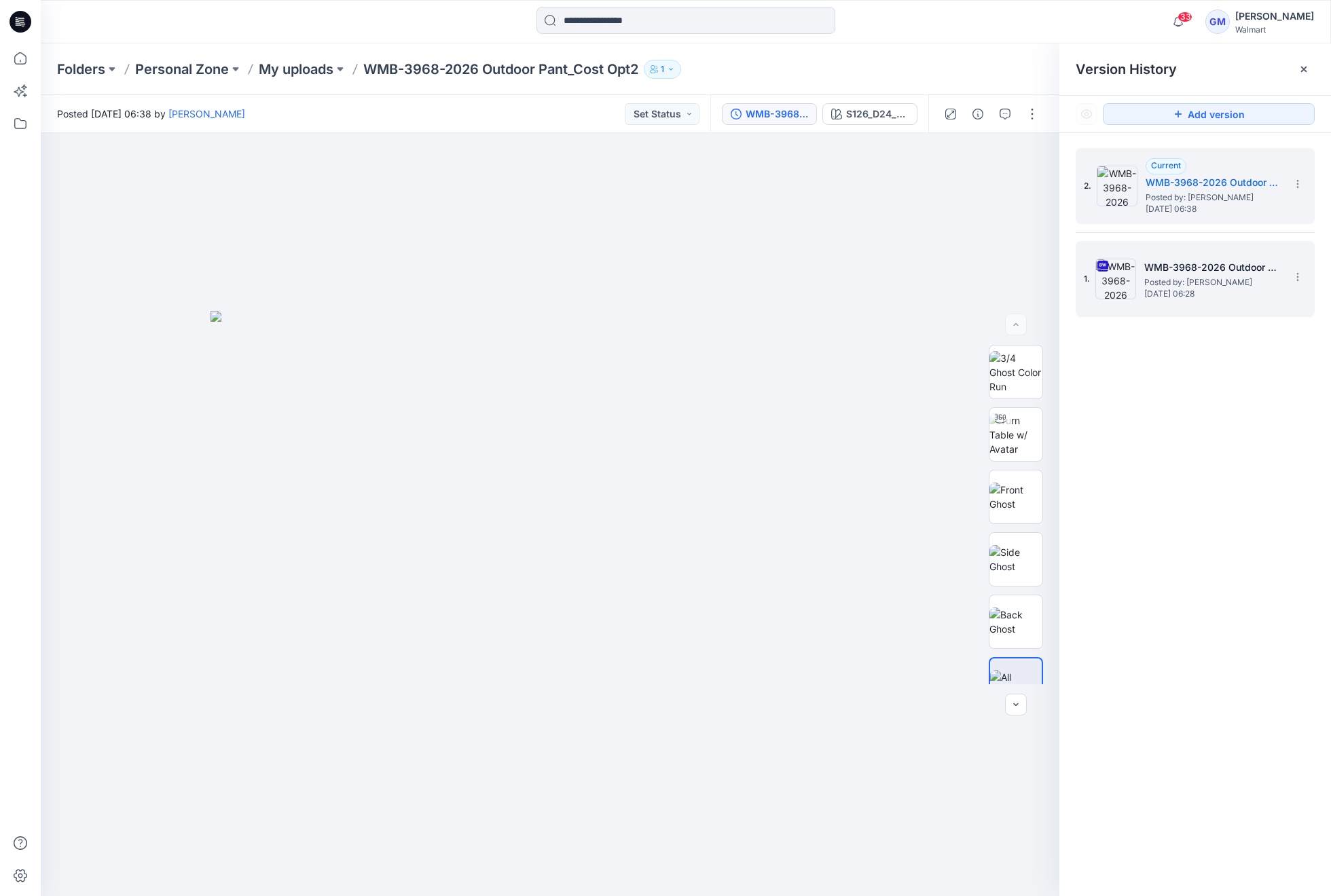
click at [1196, 285] on span "Posted by: Gayan Mahawithanalage" at bounding box center [1211, 282] width 135 height 14
click at [1214, 200] on span "Posted by: Gayan Mahawithanalage" at bounding box center [1213, 197] width 135 height 14
click at [1182, 277] on span "Posted by: Gayan Mahawithanalage" at bounding box center [1211, 282] width 135 height 14
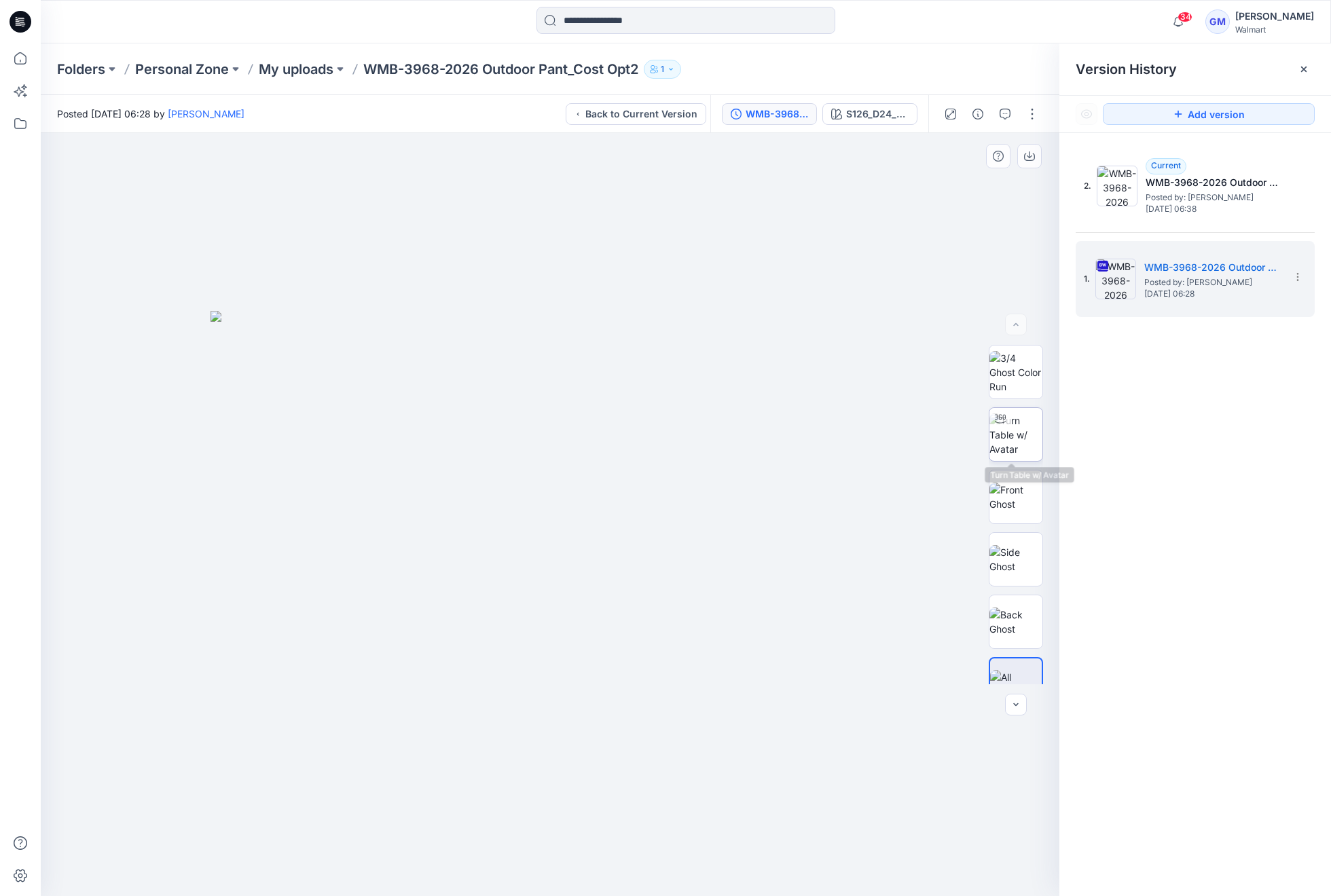
click at [1019, 431] on img at bounding box center [1015, 435] width 53 height 43
drag, startPoint x: 550, startPoint y: 872, endPoint x: 174, endPoint y: 851, distance: 376.6
click at [174, 851] on div at bounding box center [550, 514] width 1019 height 763
click at [1030, 111] on button "button" at bounding box center [1032, 114] width 22 height 22
click at [844, 239] on div at bounding box center [550, 514] width 1019 height 763
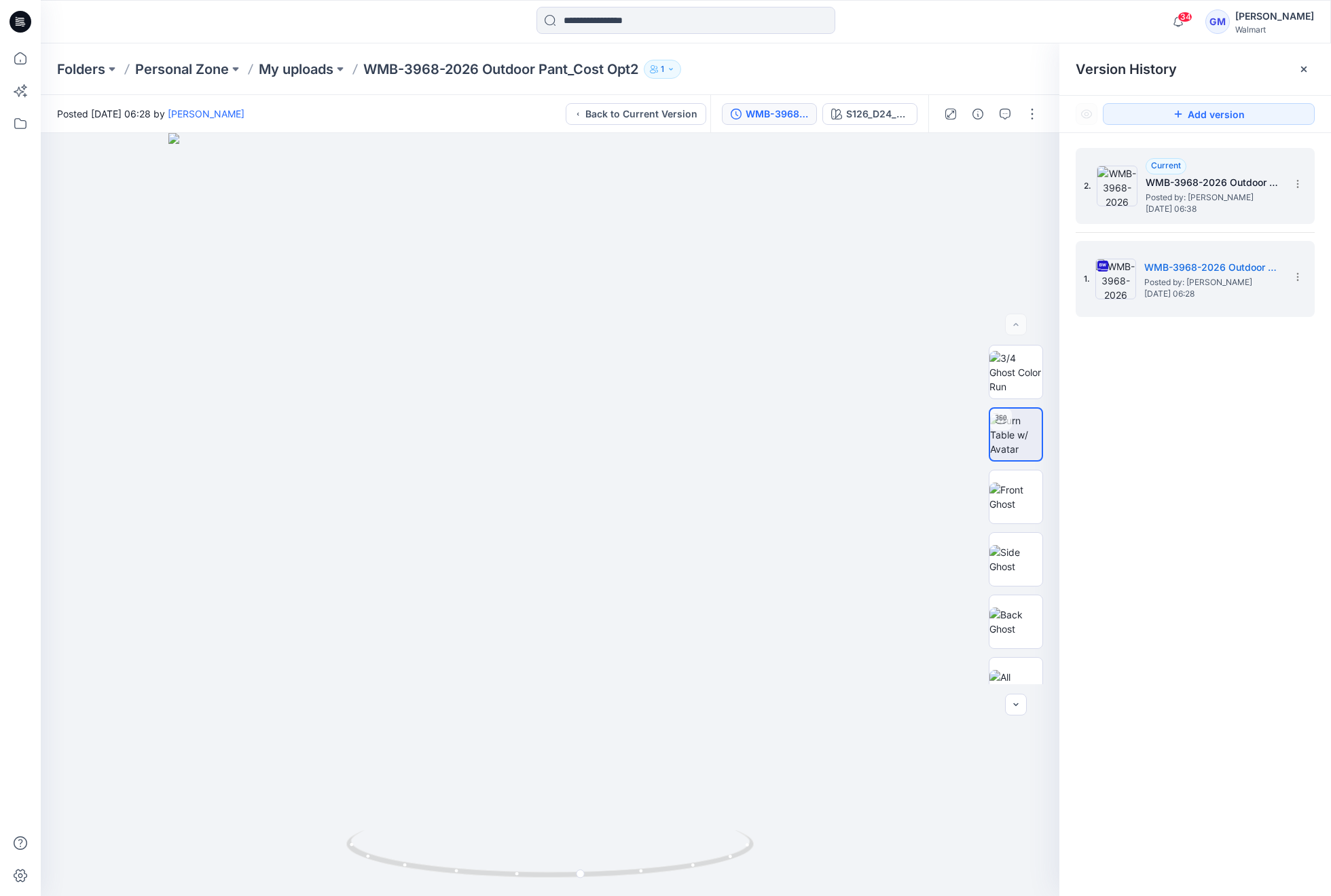
click at [1242, 205] on span "Friday, September 12, 2025 06:38" at bounding box center [1213, 209] width 135 height 10
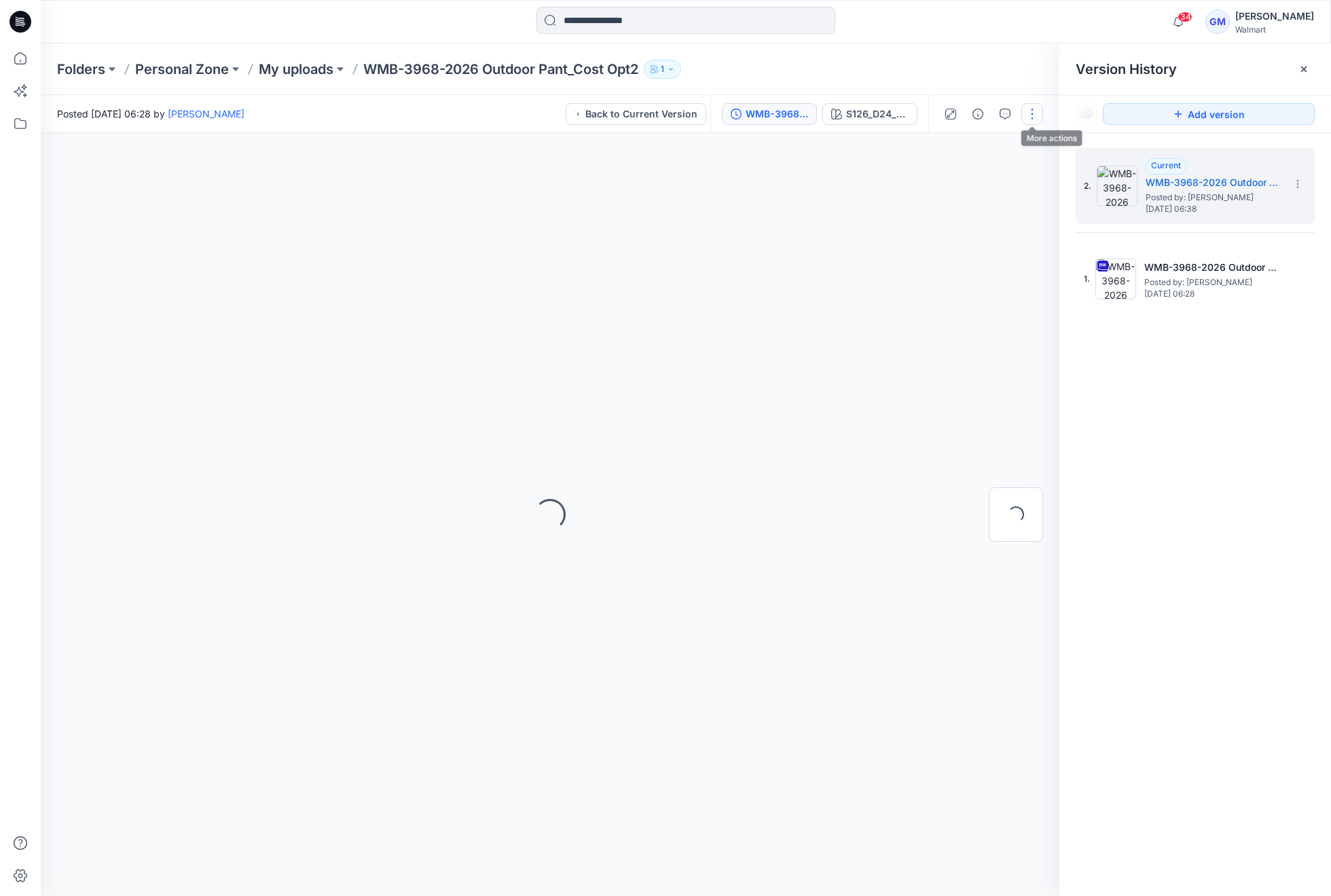
click at [1035, 120] on button "button" at bounding box center [1032, 114] width 22 height 22
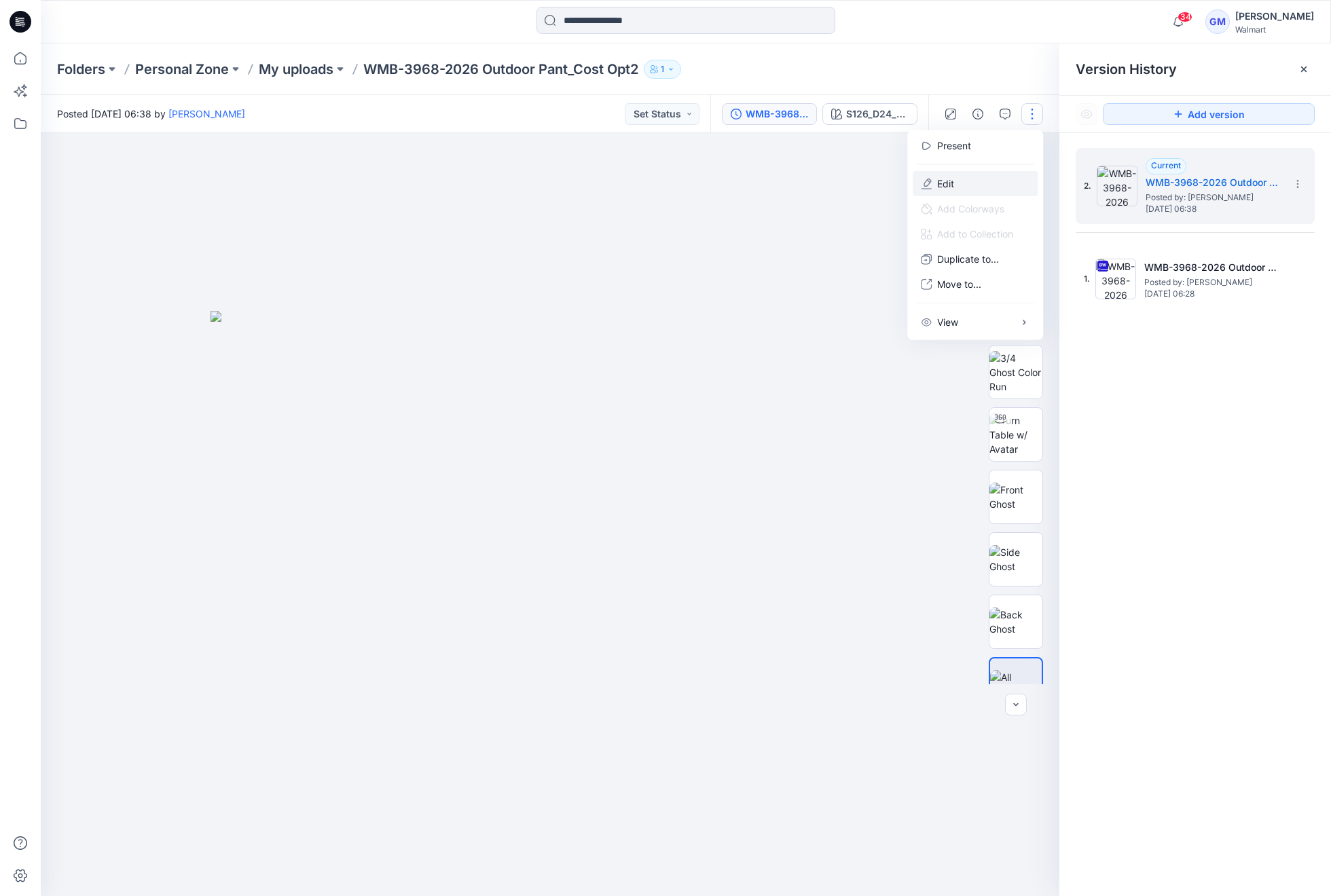
click at [964, 182] on button "Edit" at bounding box center [975, 183] width 125 height 25
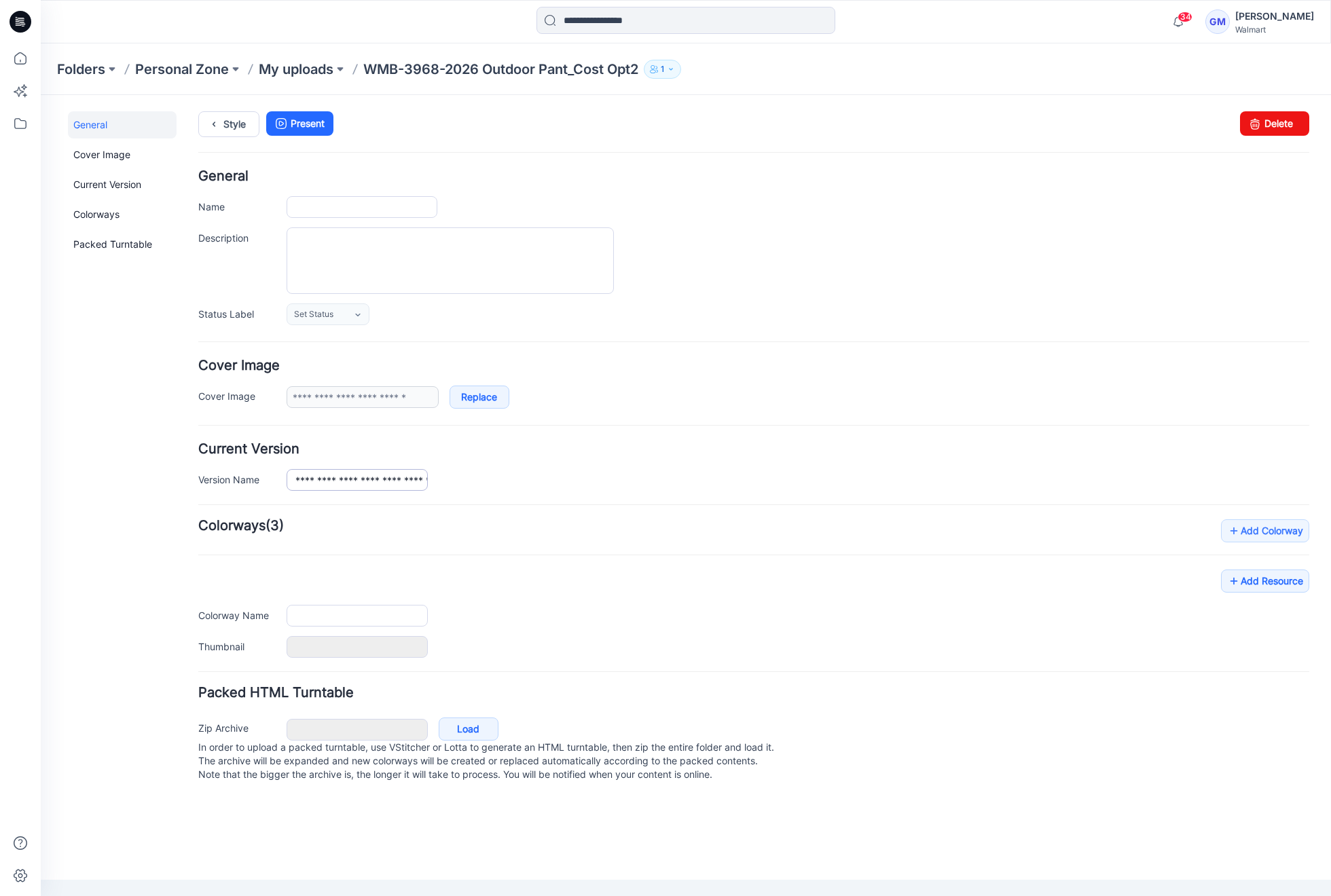
type input "**********"
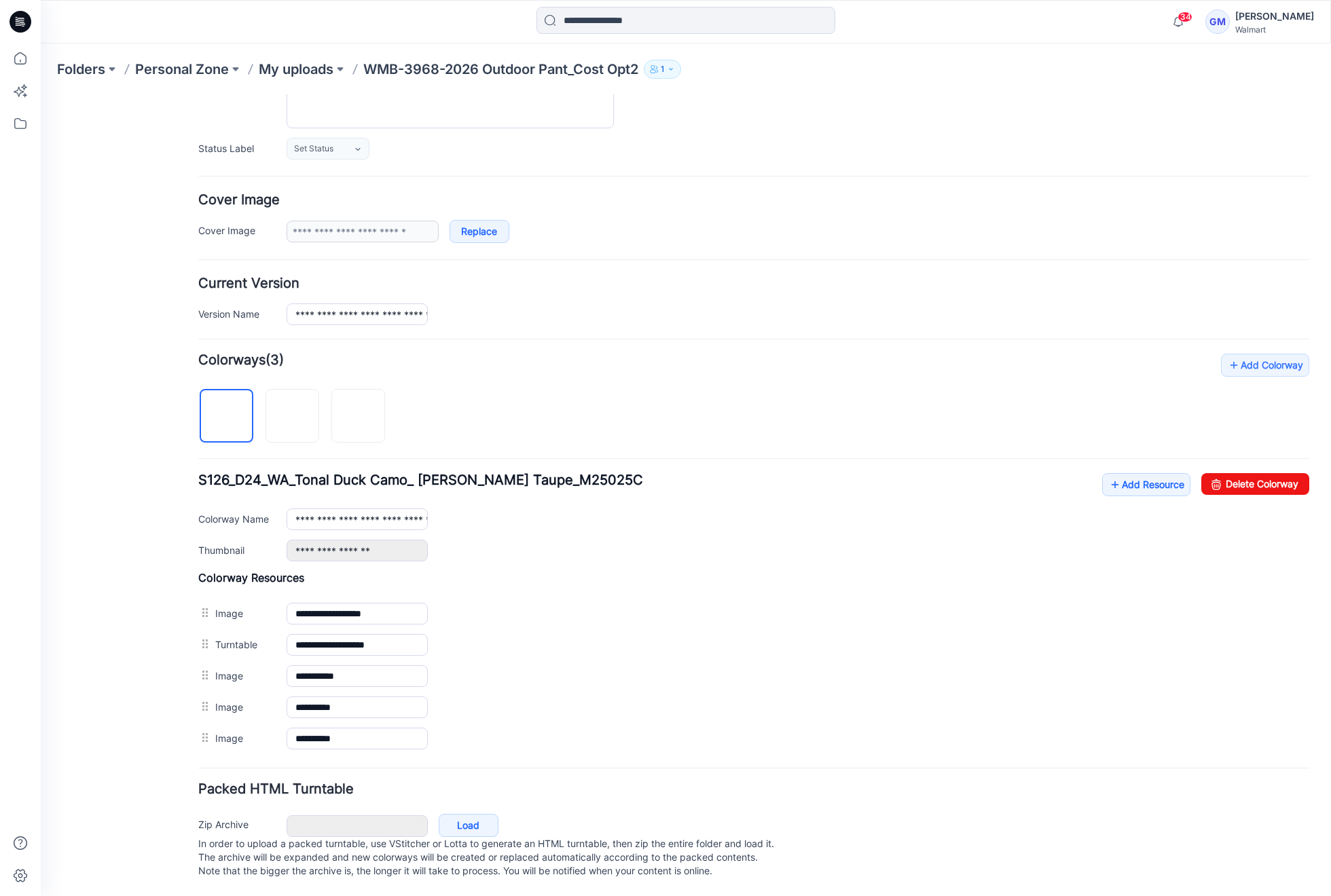
scroll to position [174, 0]
drag, startPoint x: 771, startPoint y: 154, endPoint x: 1273, endPoint y: 481, distance: 599.1
click at [1273, 481] on link "Delete Colorway" at bounding box center [1255, 483] width 108 height 22
click at [1243, 461] on div "**********" at bounding box center [753, 554] width 1110 height 401
drag, startPoint x: 1244, startPoint y: 466, endPoint x: 769, endPoint y: 164, distance: 562.9
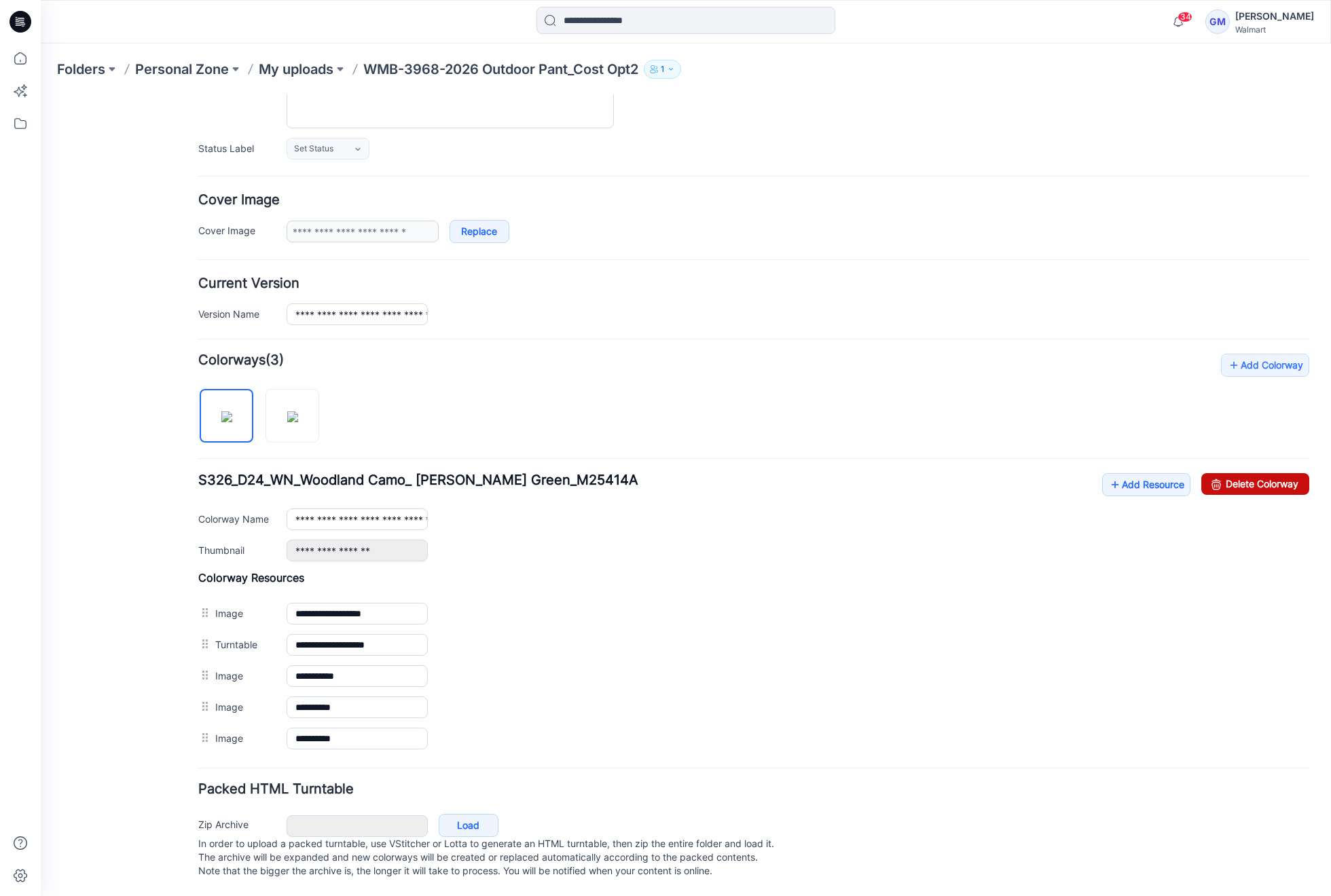
click at [1244, 473] on link "Delete Colorway" at bounding box center [1255, 483] width 108 height 22
type input "**********"
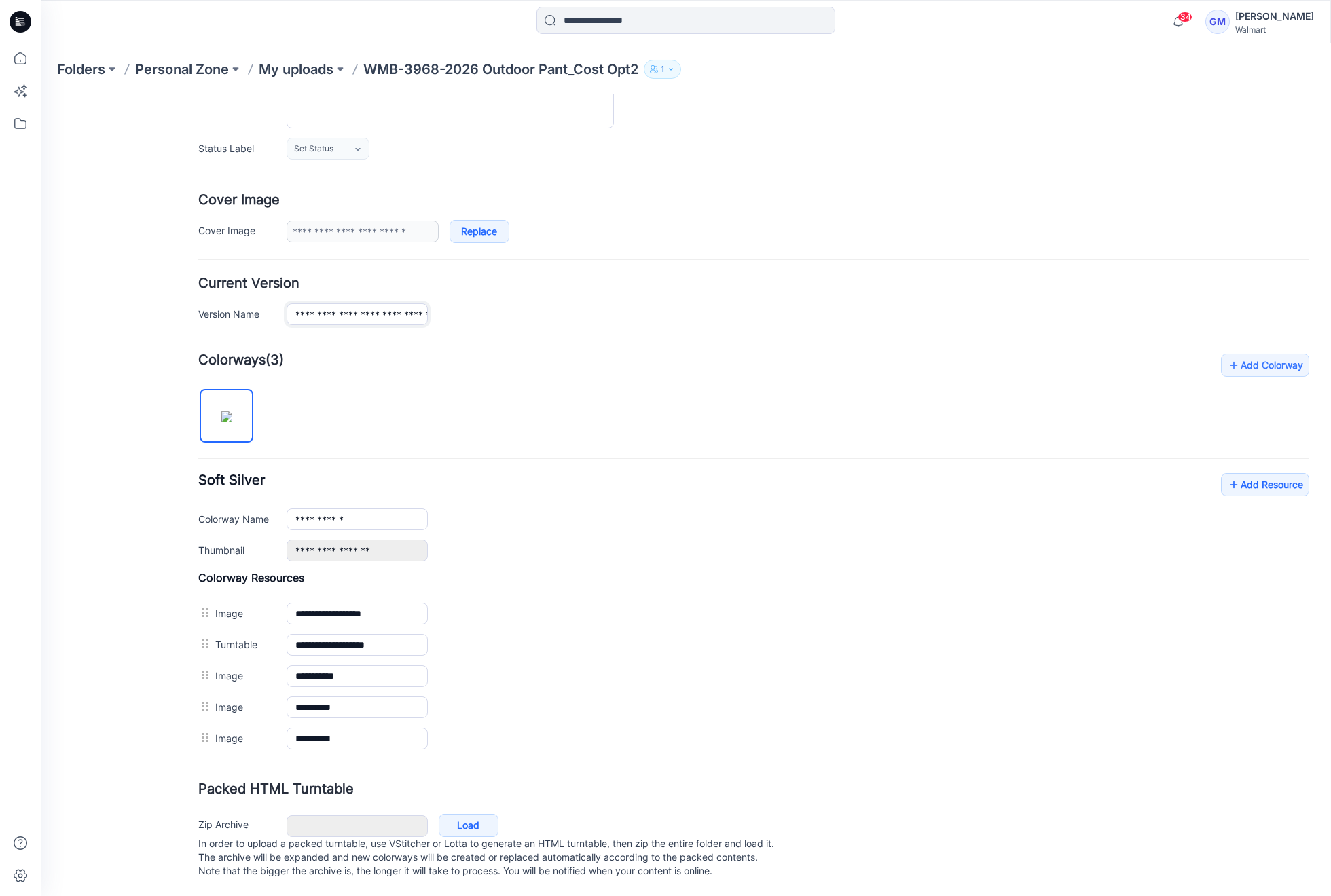
scroll to position [0, 110]
drag, startPoint x: 373, startPoint y: 302, endPoint x: 929, endPoint y: 320, distance: 556.3
click at [929, 320] on form "**********" at bounding box center [753, 444] width 1110 height 877
click at [747, 291] on div "**********" at bounding box center [753, 301] width 1110 height 48
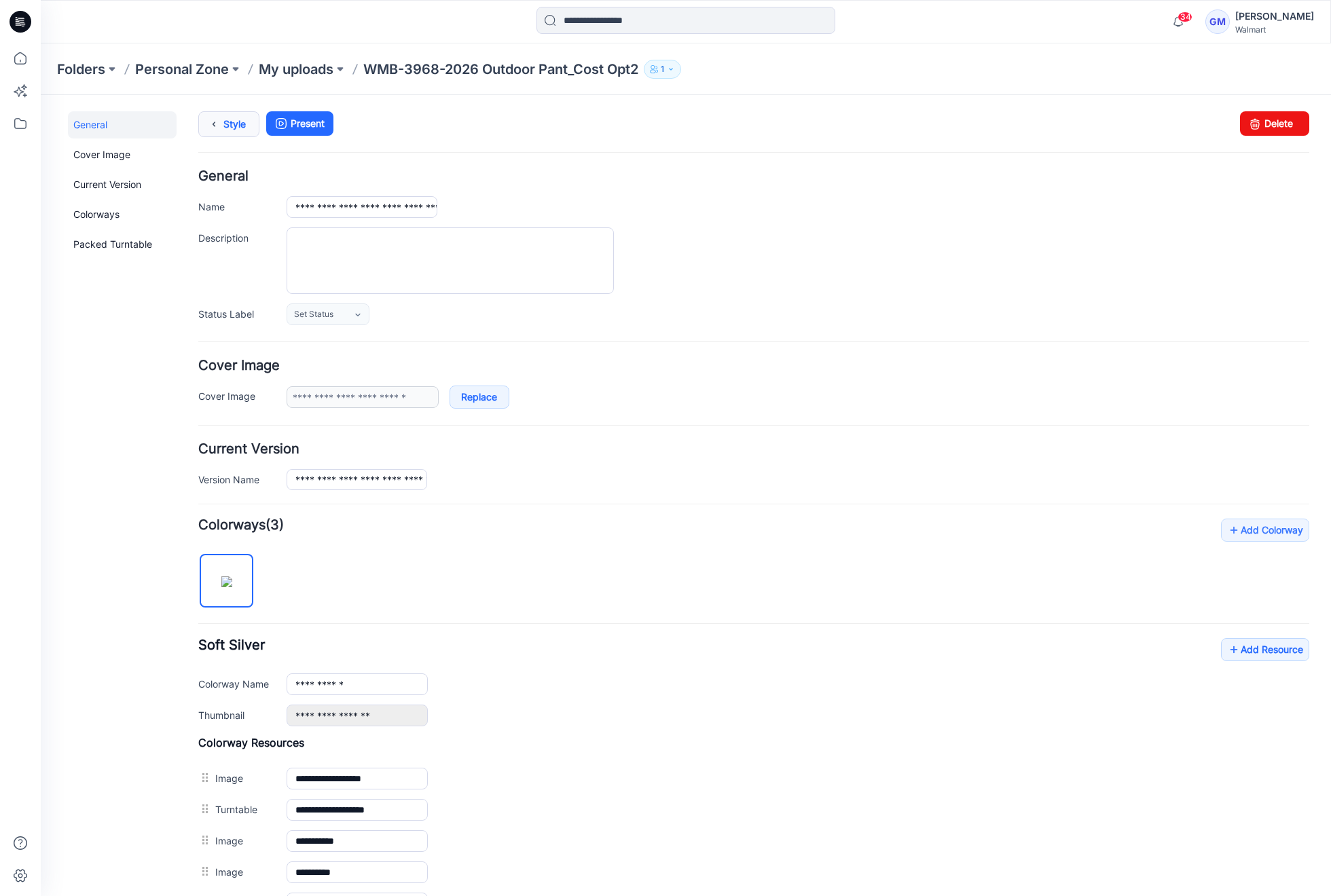
click at [232, 123] on link "Style" at bounding box center [228, 124] width 61 height 26
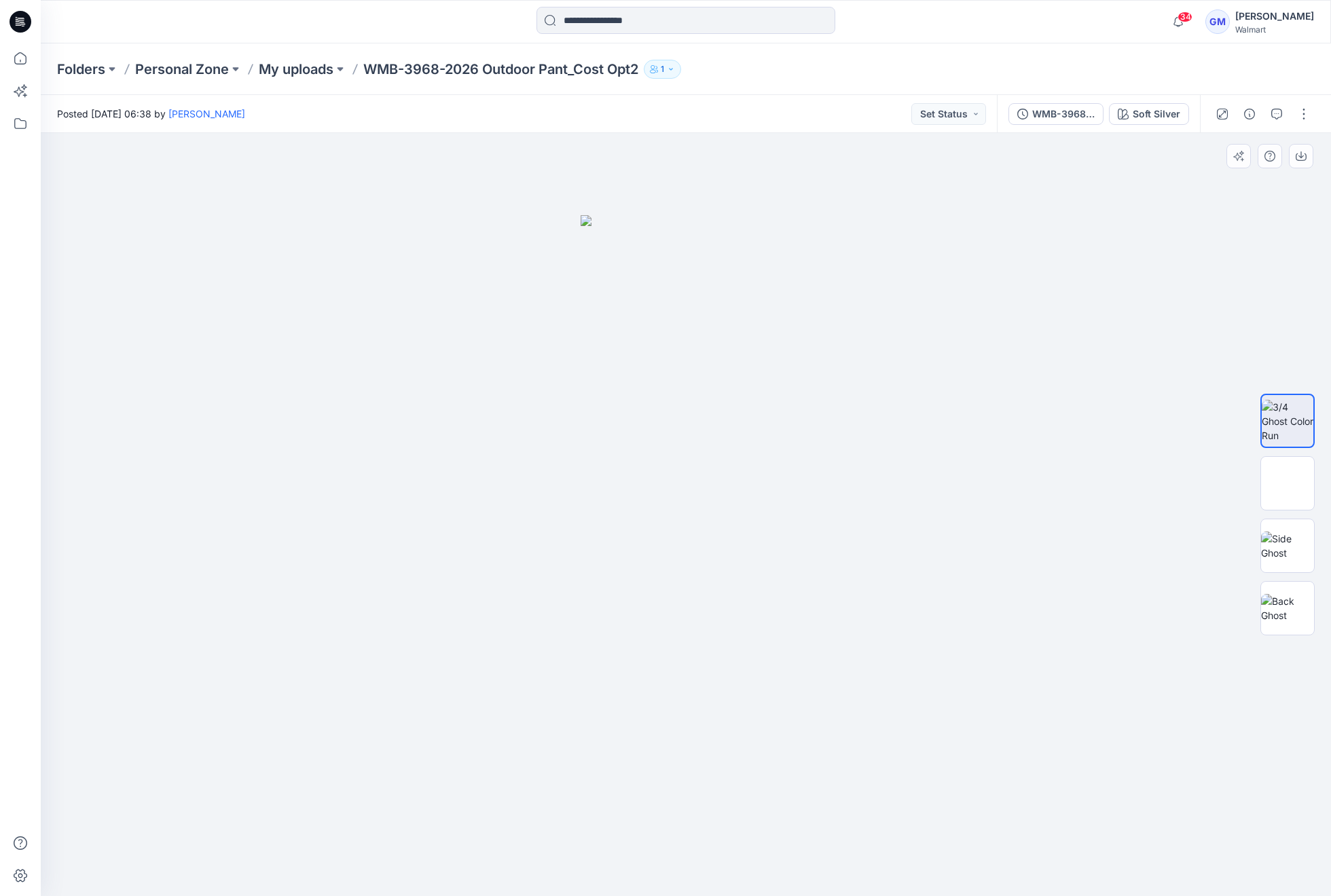
click at [901, 278] on div at bounding box center [685, 514] width 1290 height 763
click at [1277, 444] on div at bounding box center [1271, 436] width 22 height 22
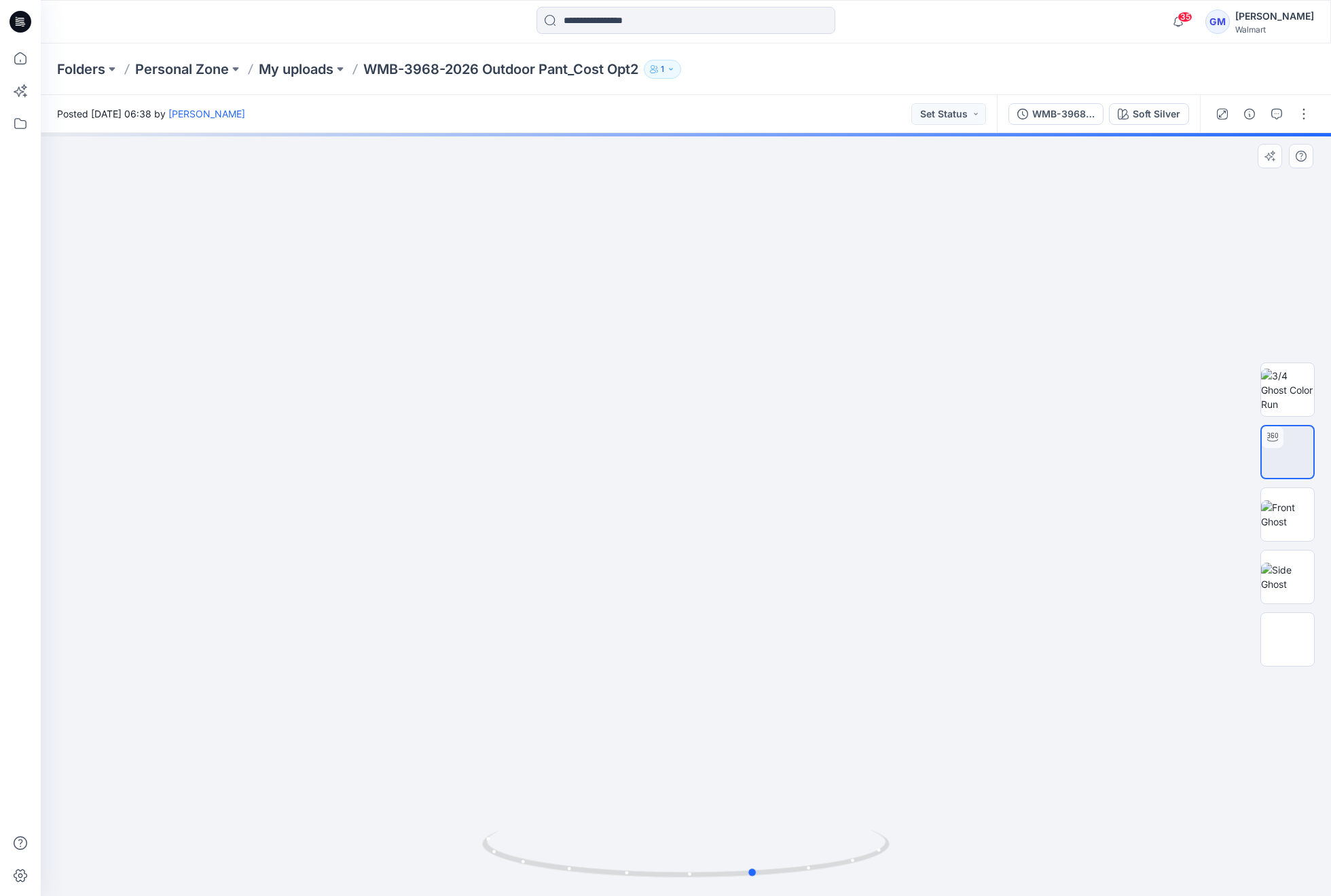
drag, startPoint x: 682, startPoint y: 885, endPoint x: 305, endPoint y: 842, distance: 379.4
click at [278, 856] on div at bounding box center [685, 514] width 1290 height 763
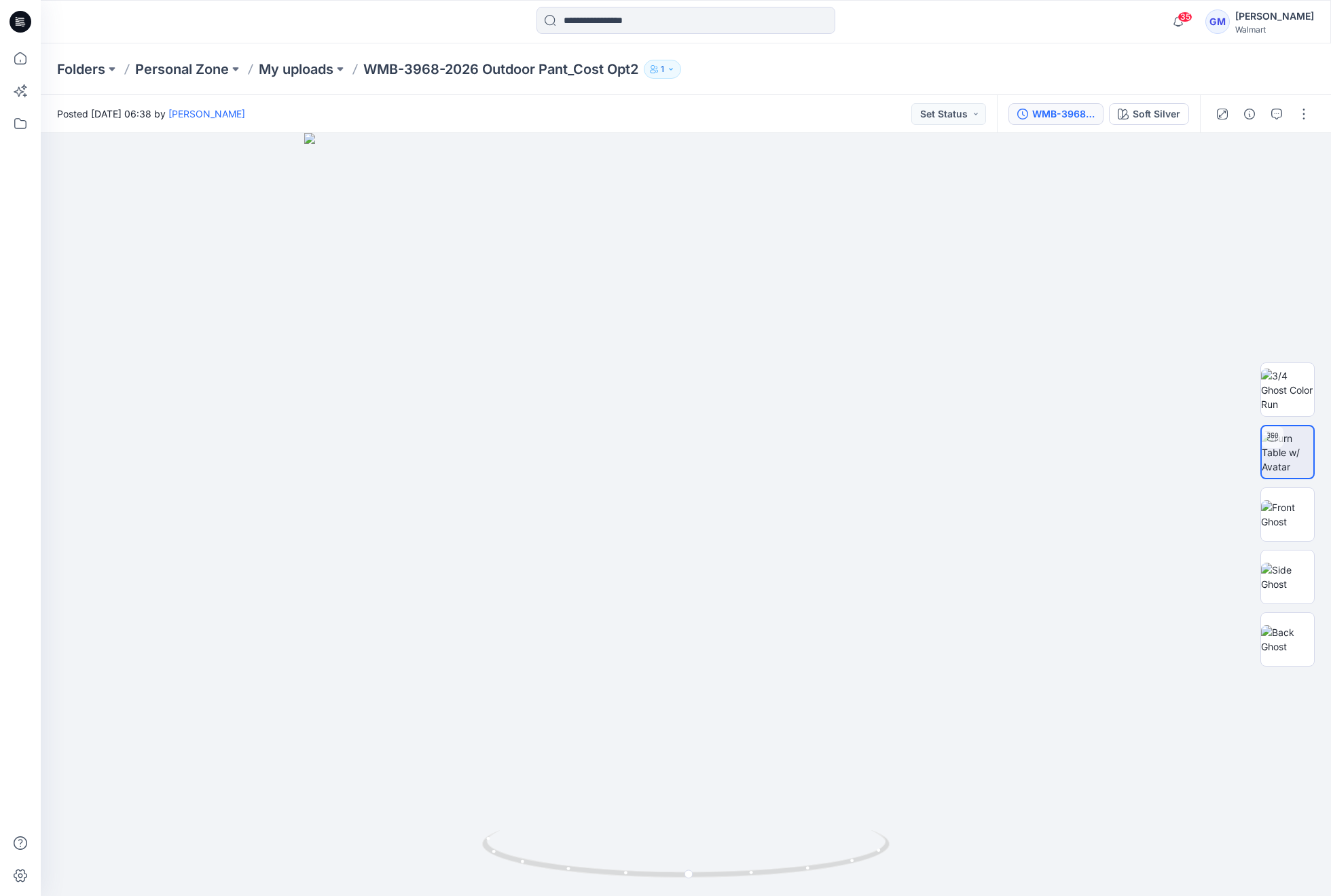
click at [1064, 123] on button "WMB-3968-2026 Outdoor Pant_Cost Opt2_Soft Silver" at bounding box center [1055, 114] width 95 height 22
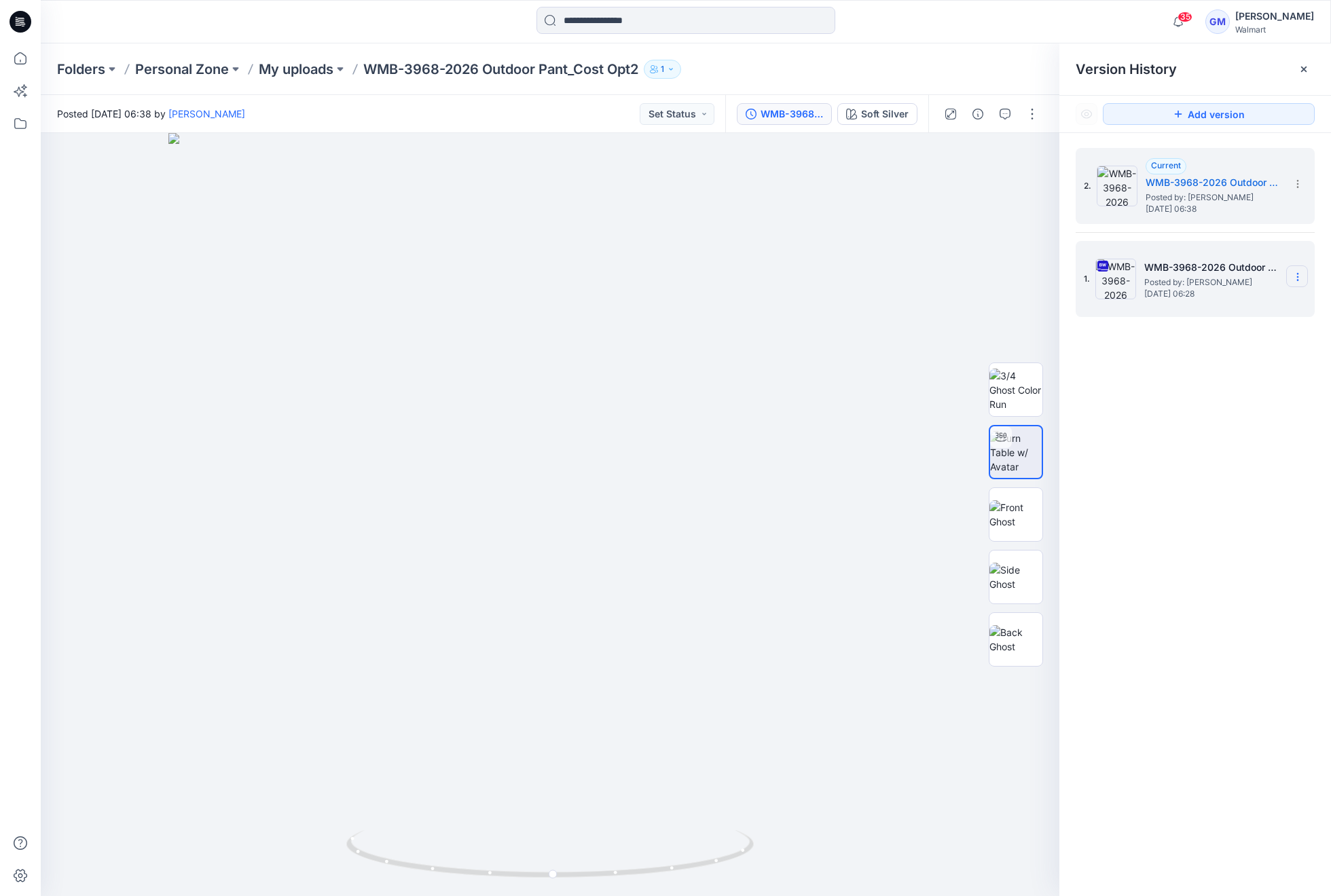
click at [1295, 274] on icon at bounding box center [1297, 277] width 11 height 11
click at [1224, 327] on span "Restore Version" at bounding box center [1206, 331] width 69 height 16
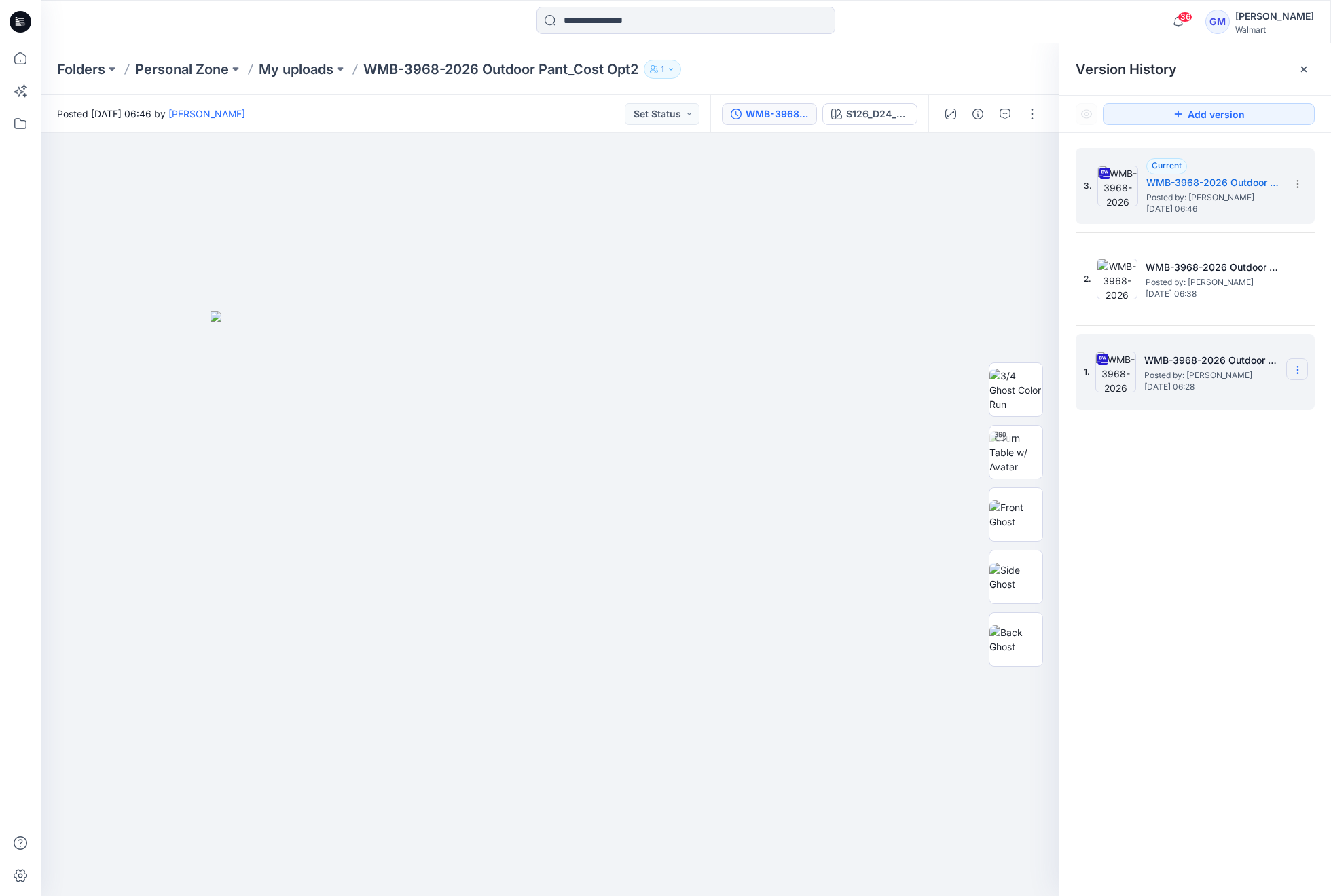
click at [1299, 359] on section at bounding box center [1296, 369] width 22 height 22
click at [1222, 506] on span "Delete Version" at bounding box center [1204, 510] width 63 height 16
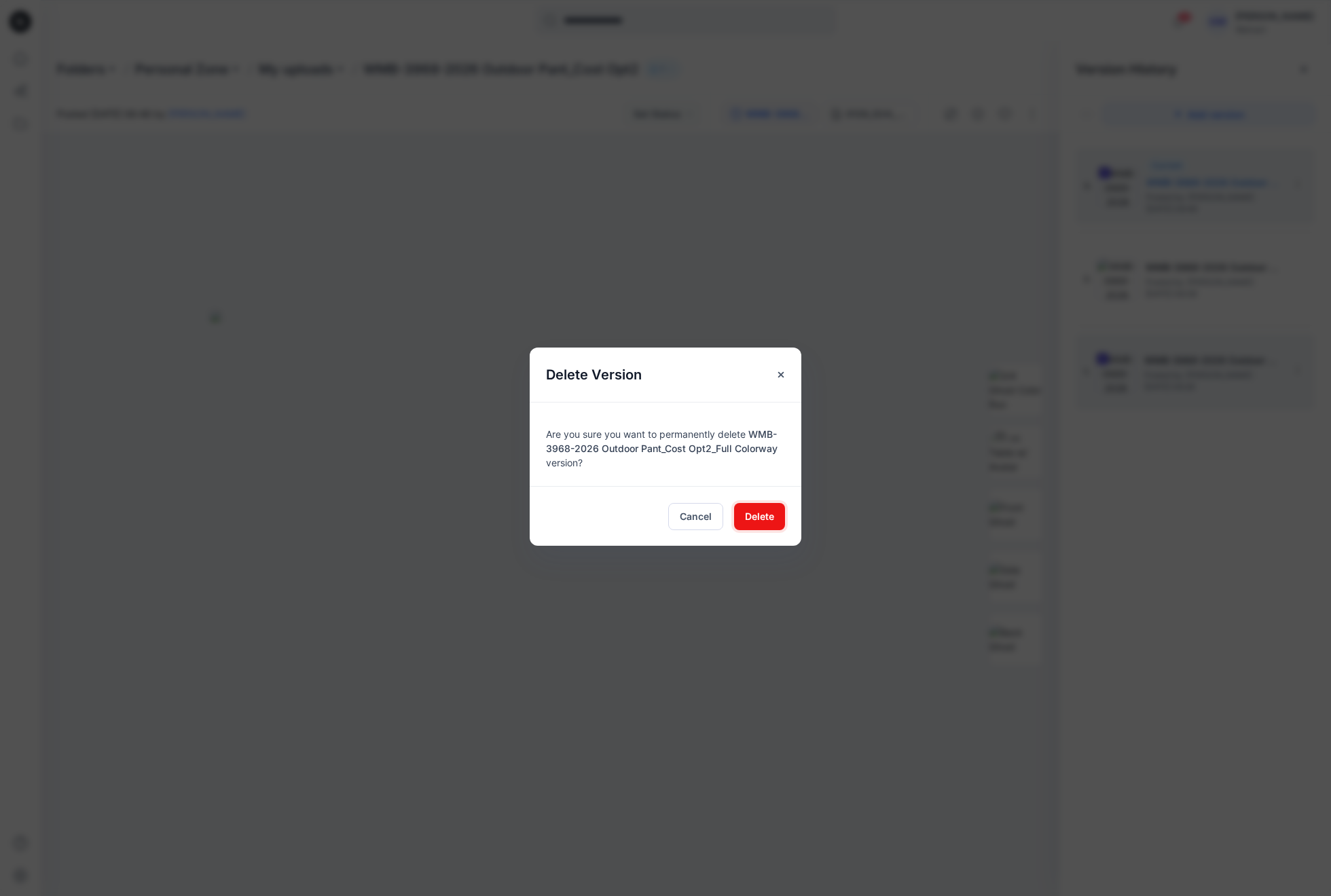
drag, startPoint x: 763, startPoint y: 517, endPoint x: 816, endPoint y: 499, distance: 56.0
click at [765, 517] on span "Delete" at bounding box center [759, 517] width 29 height 15
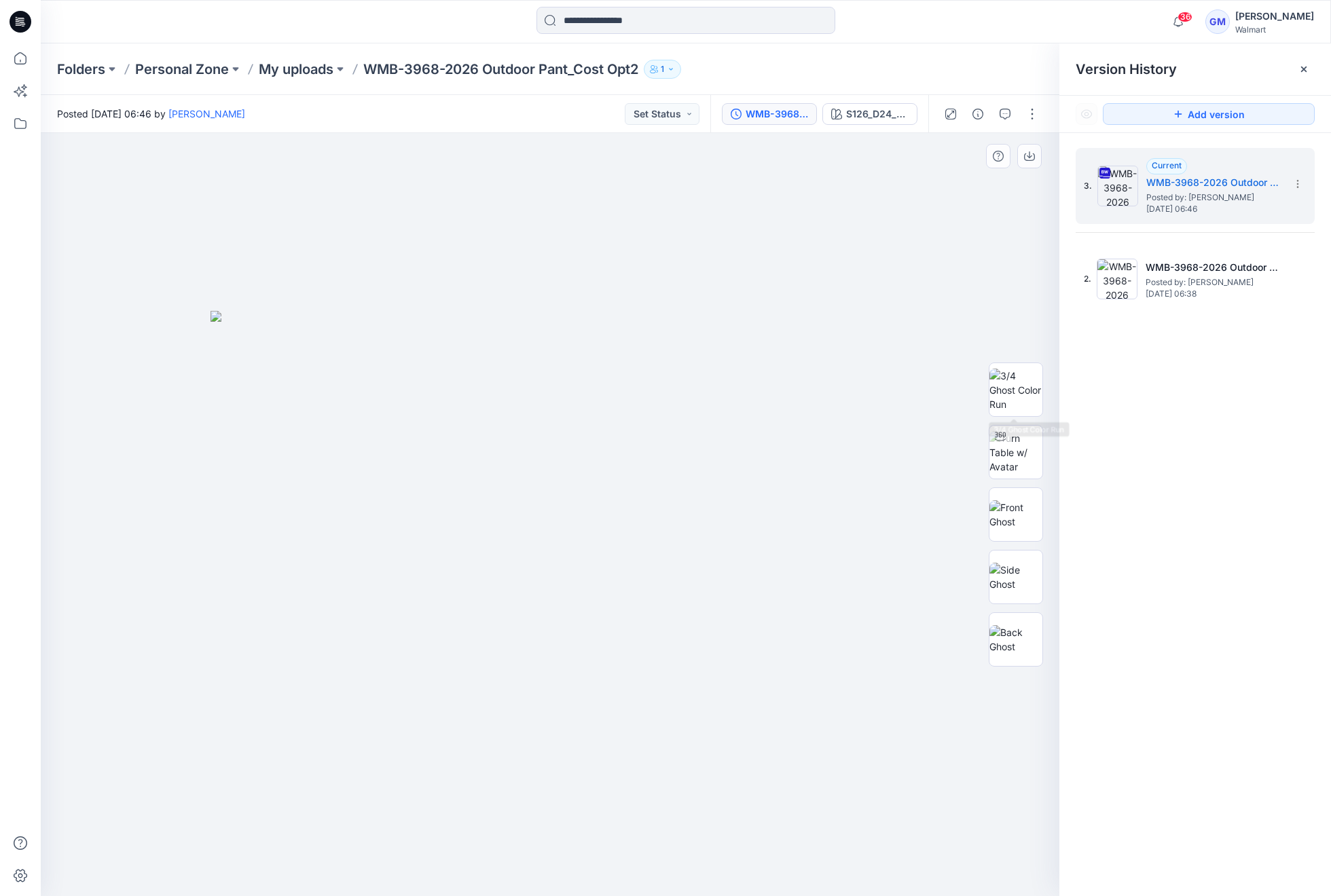
click at [894, 324] on div at bounding box center [550, 514] width 1019 height 763
click at [1015, 445] on img at bounding box center [1015, 452] width 53 height 43
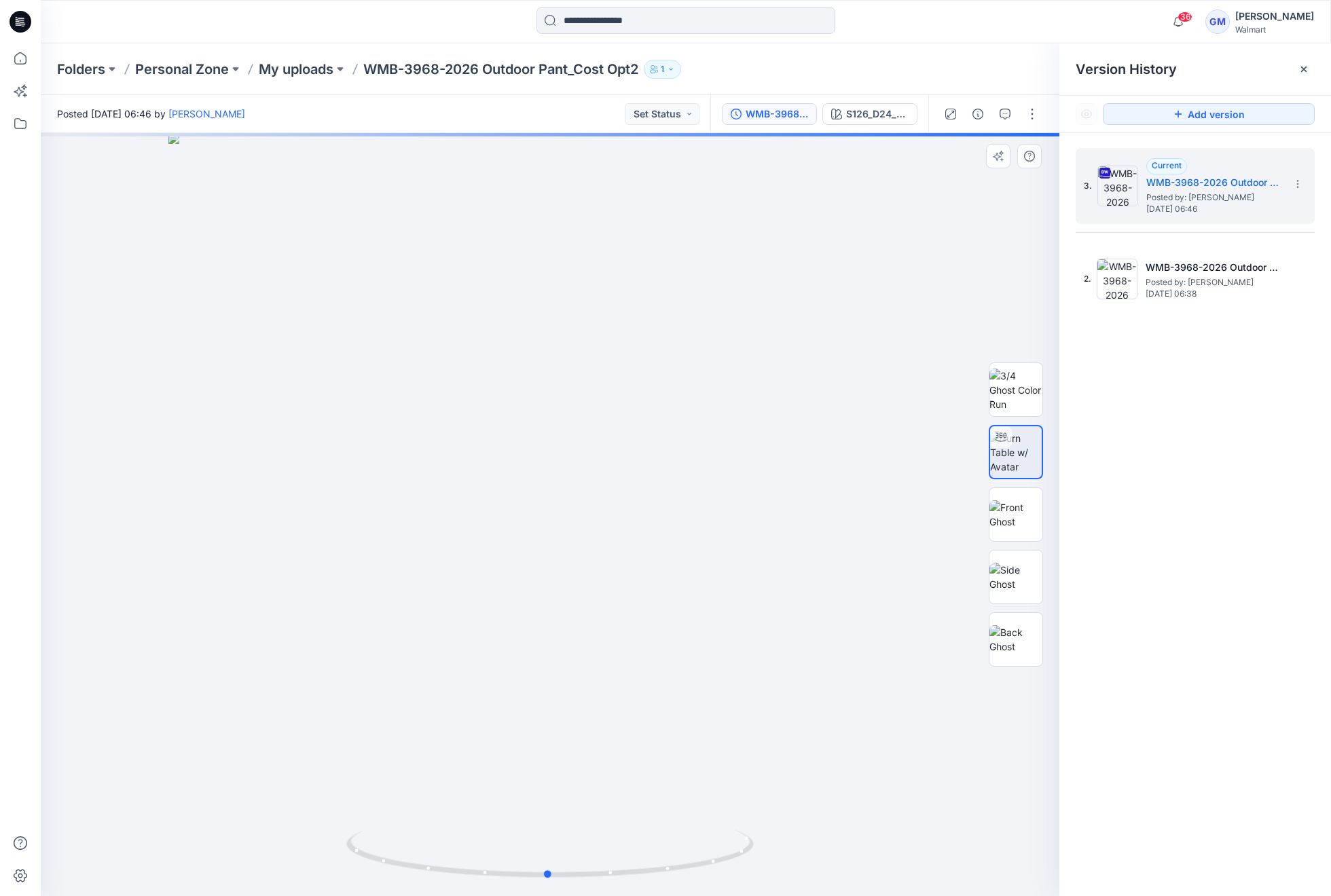
drag, startPoint x: 548, startPoint y: 879, endPoint x: 140, endPoint y: 865, distance: 408.2
click at [140, 865] on div at bounding box center [550, 514] width 1019 height 763
click at [723, 415] on div at bounding box center [550, 514] width 1019 height 763
click at [1028, 119] on button "button" at bounding box center [1032, 114] width 22 height 22
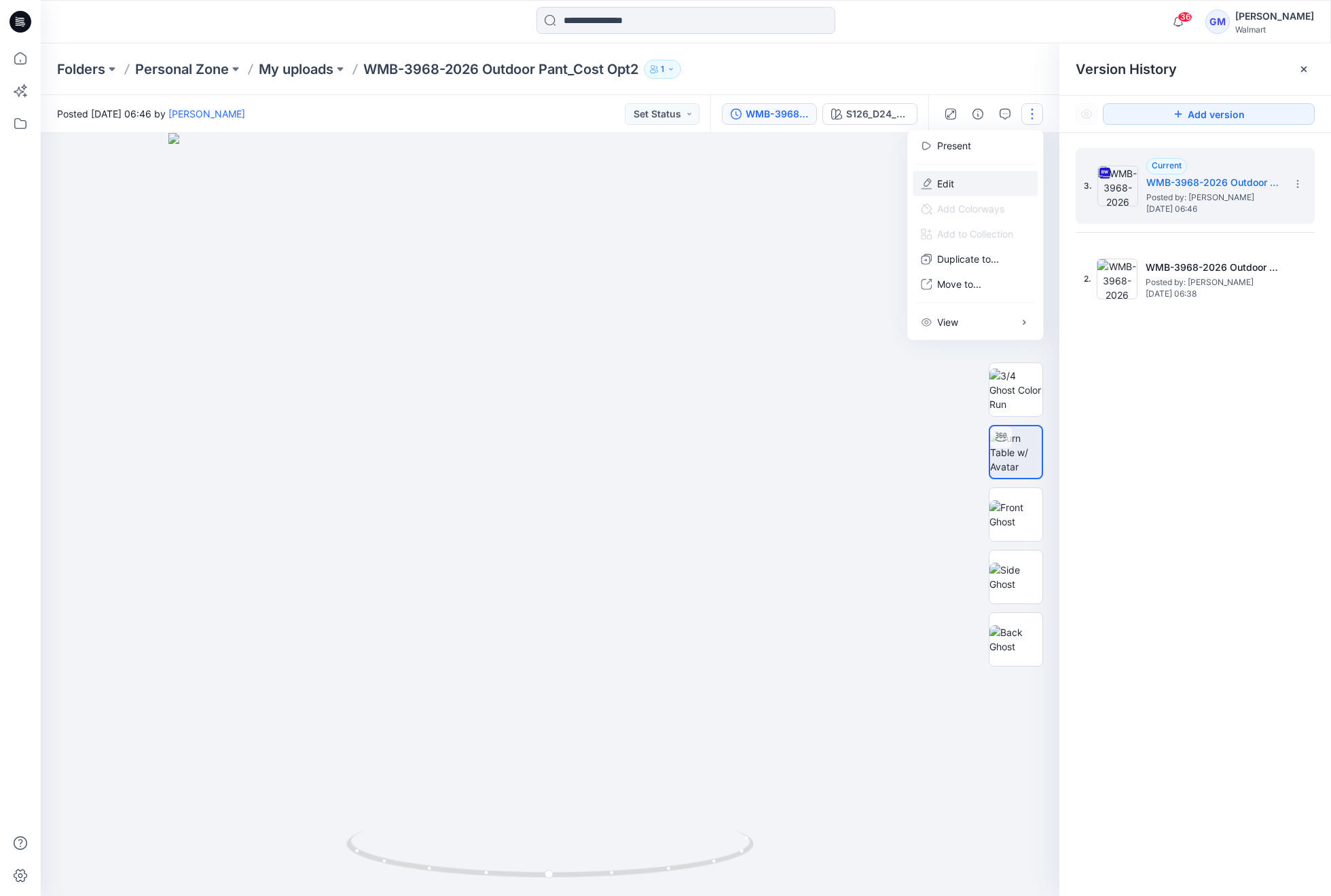
click at [976, 175] on button "Edit" at bounding box center [975, 183] width 125 height 25
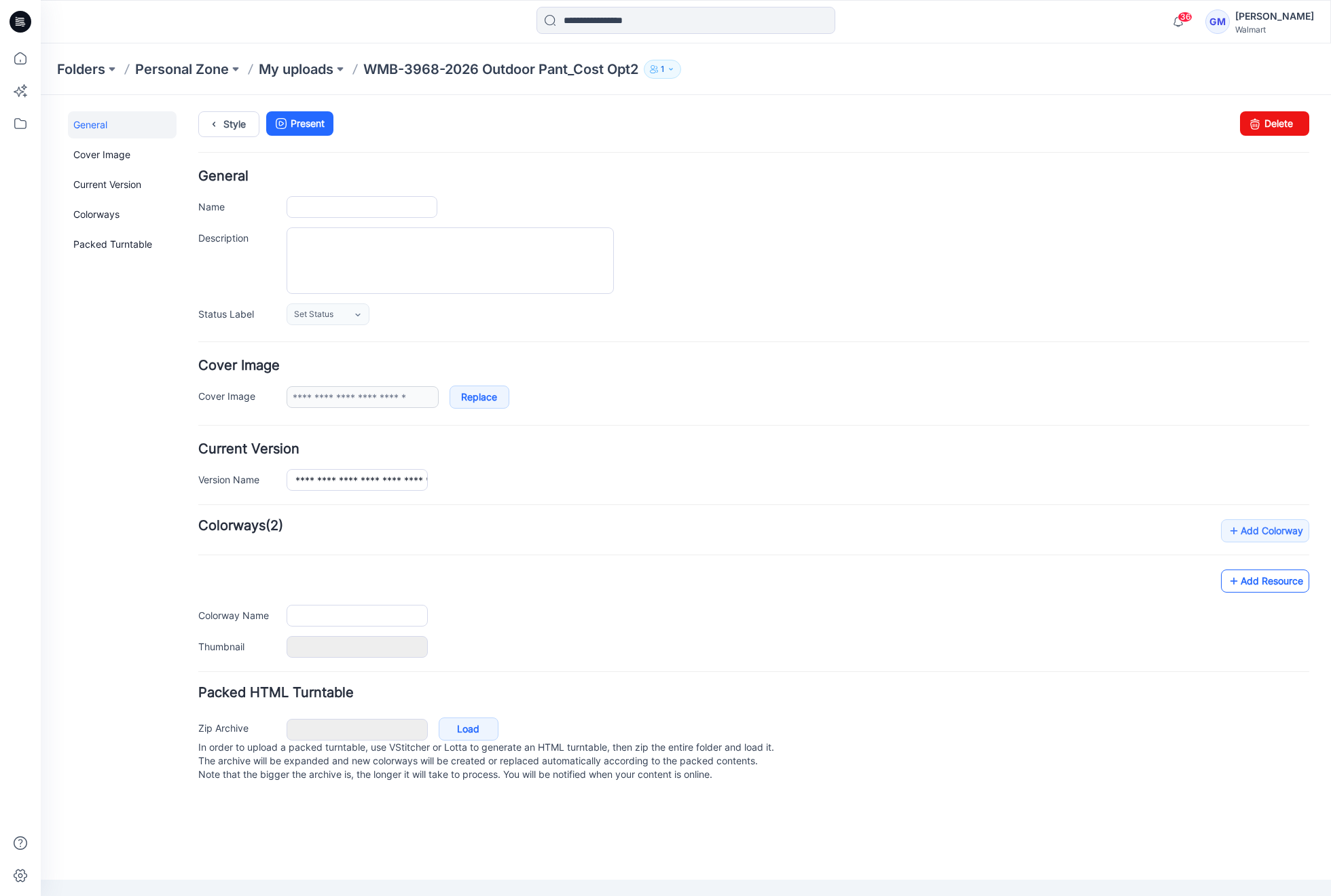
type input "**********"
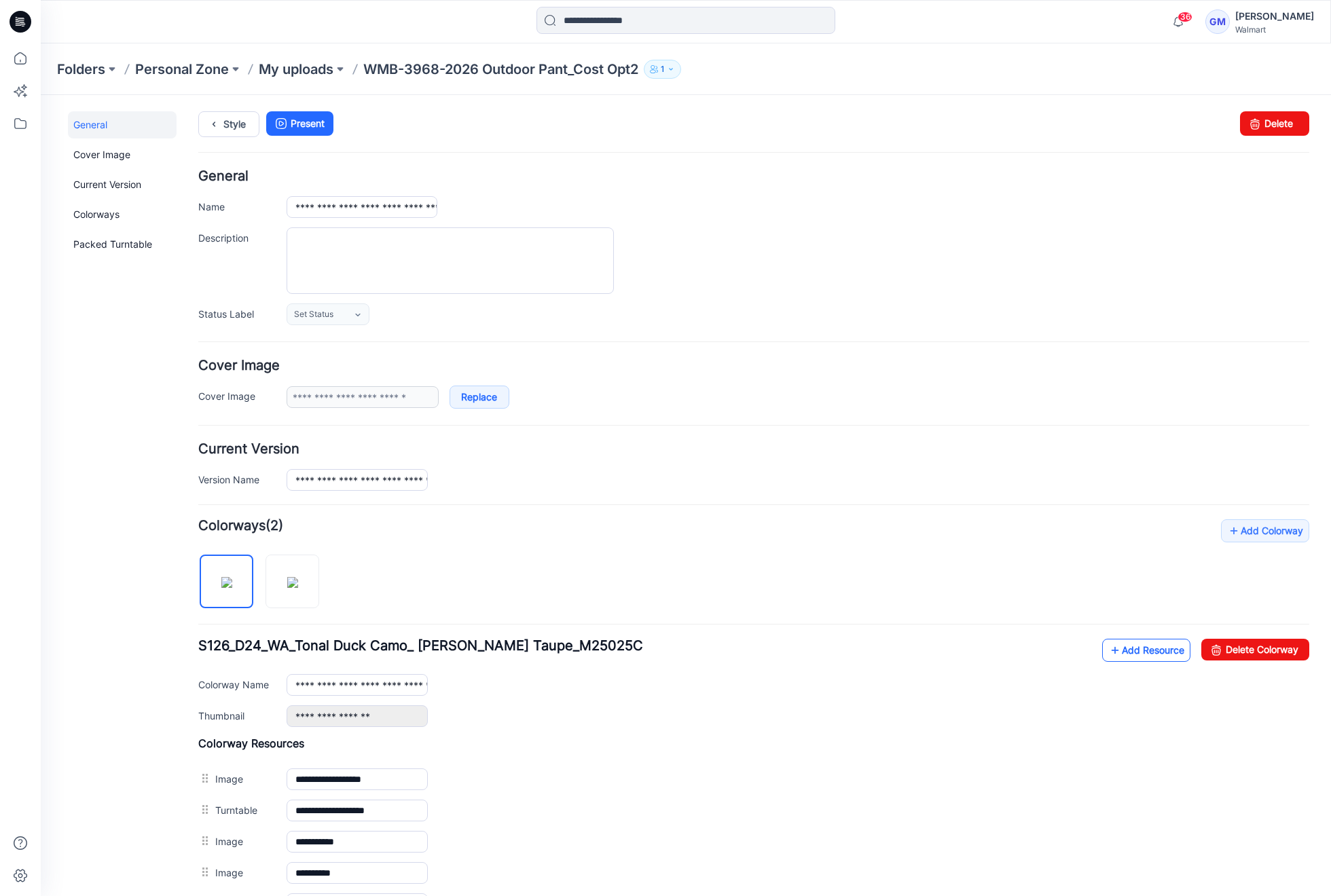
click at [1132, 645] on link "Add Resource" at bounding box center [1146, 650] width 88 height 23
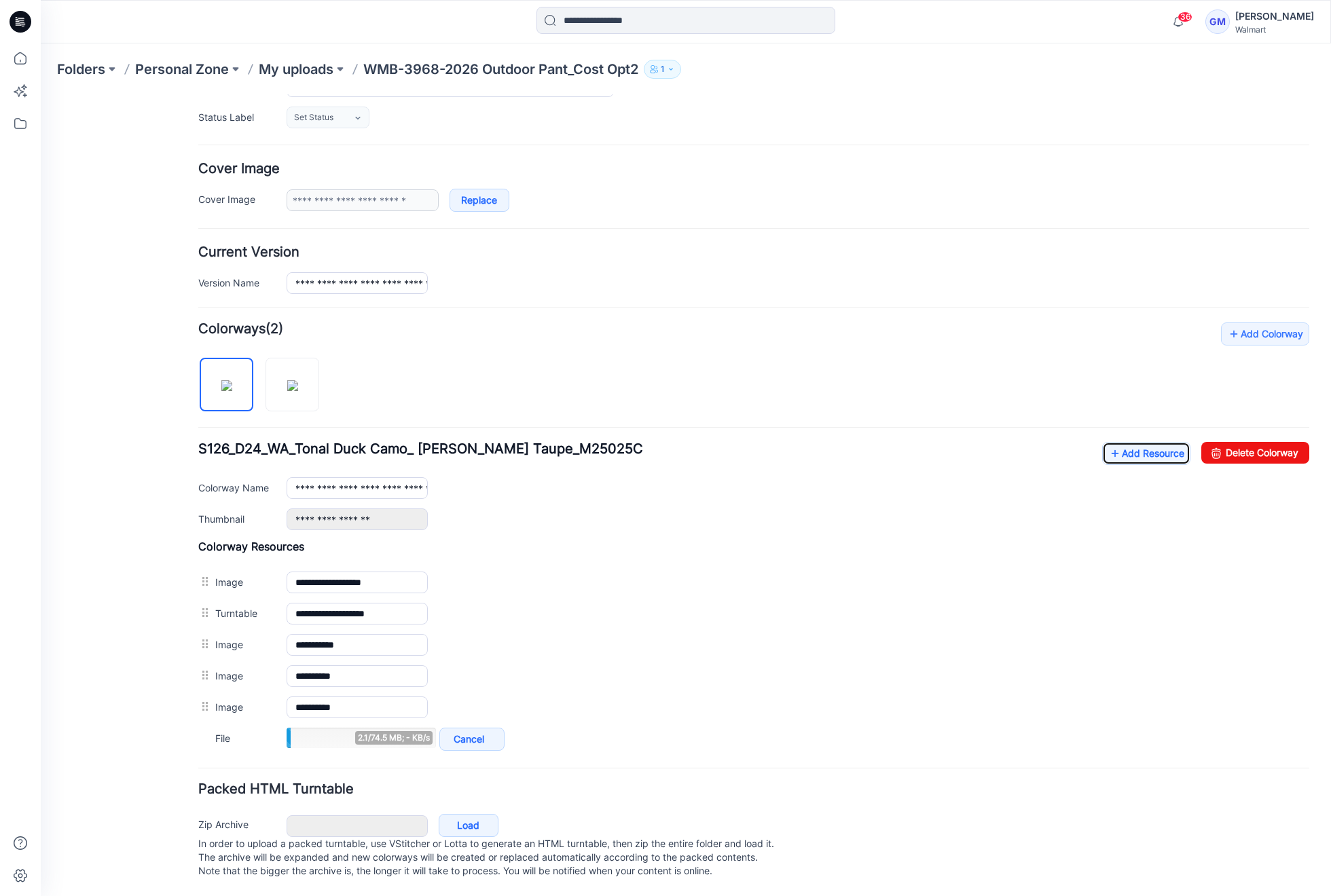
scroll to position [205, 0]
click at [1118, 442] on link "Add Resource" at bounding box center [1146, 453] width 88 height 23
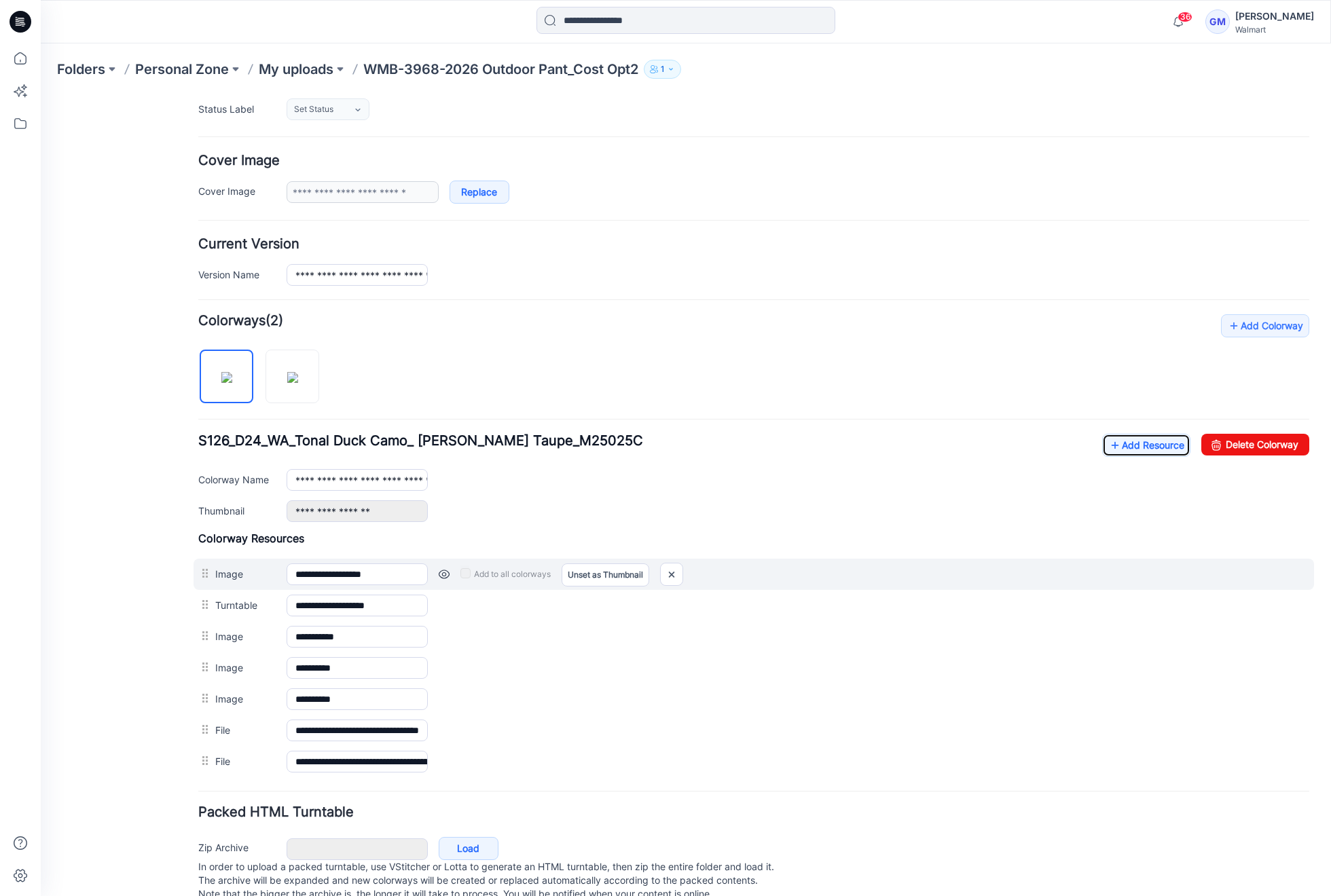
scroll to position [0, 0]
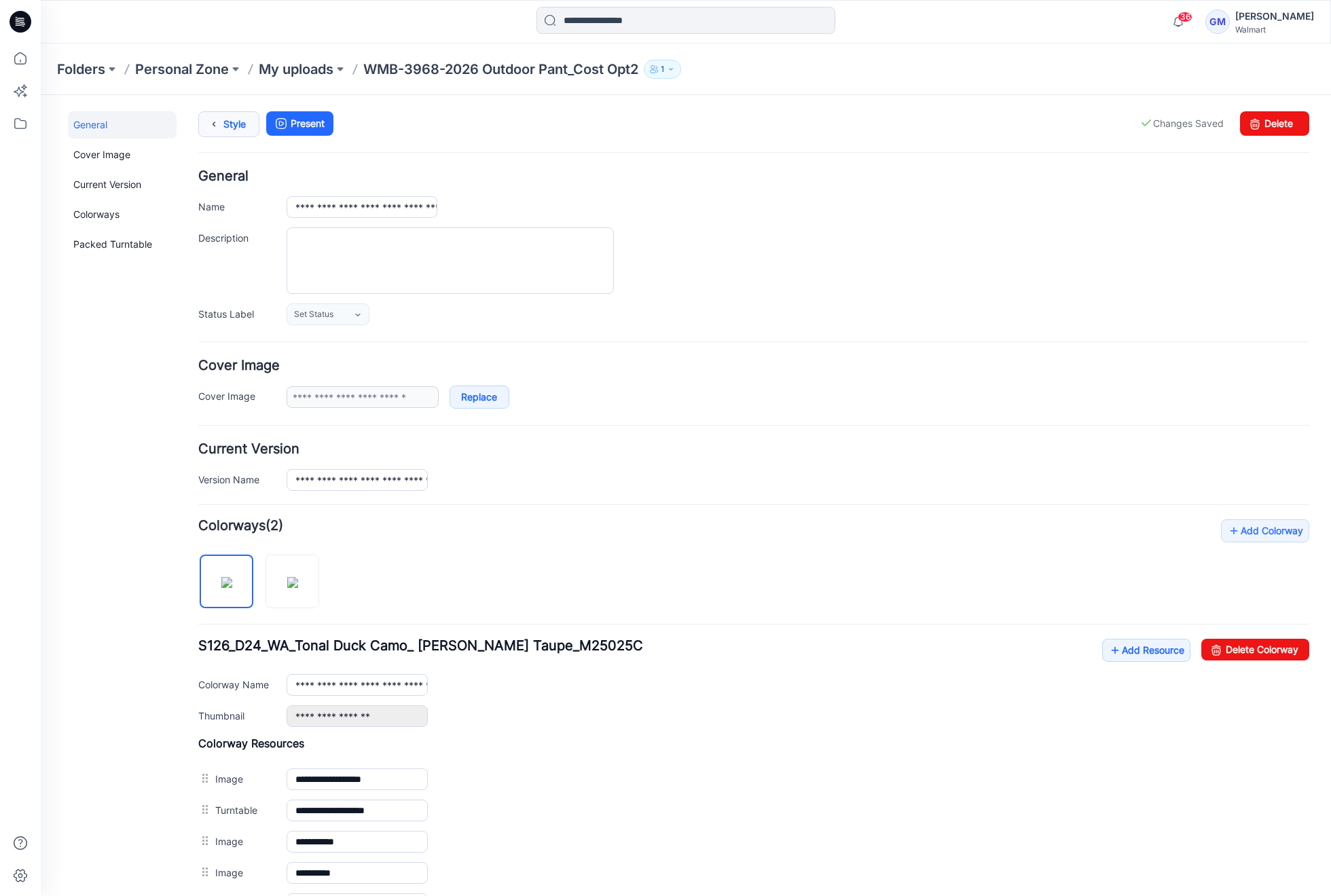
click at [210, 121] on icon at bounding box center [213, 124] width 19 height 24
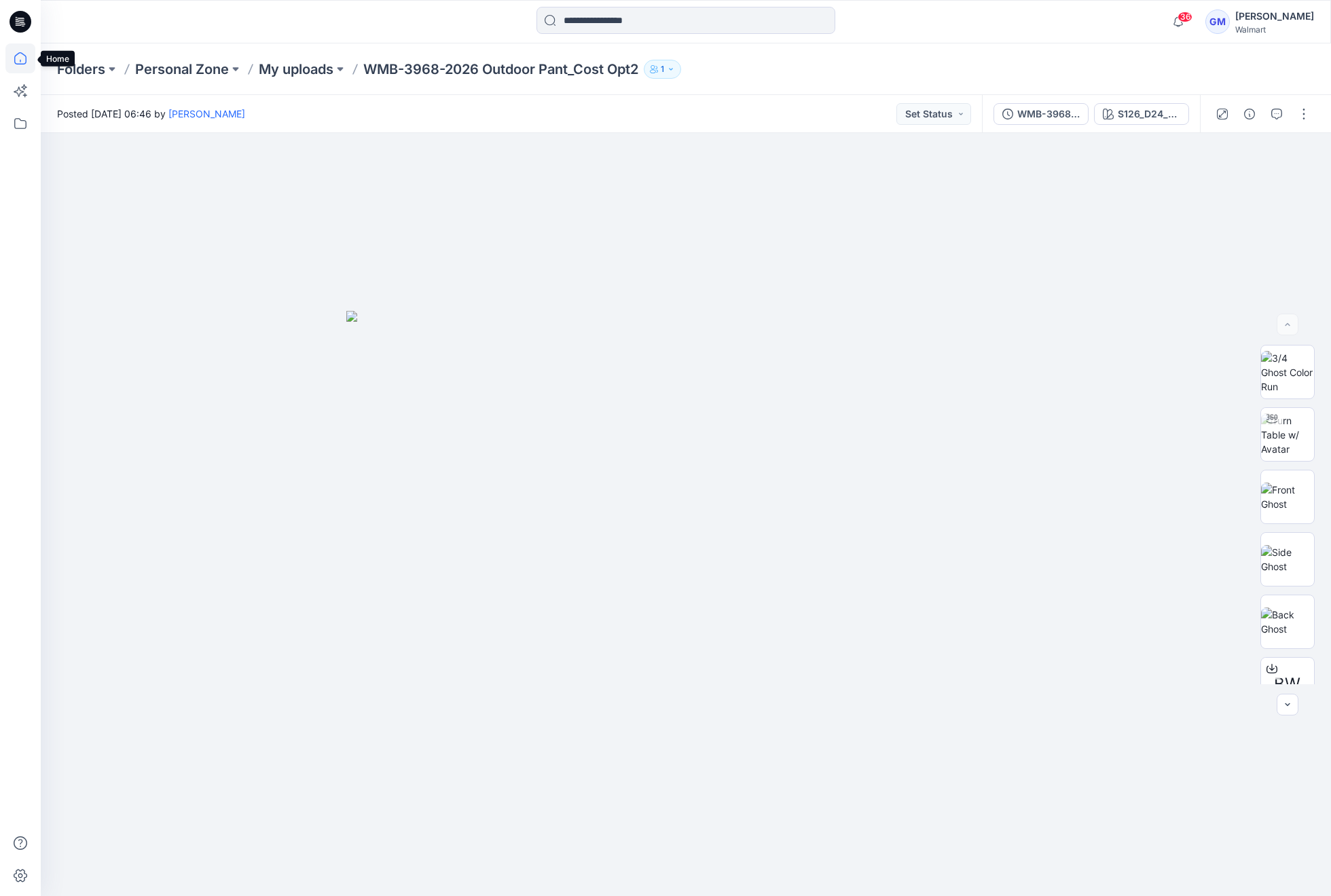
click at [6, 55] on icon at bounding box center [20, 58] width 30 height 30
